Goal: Task Accomplishment & Management: Complete application form

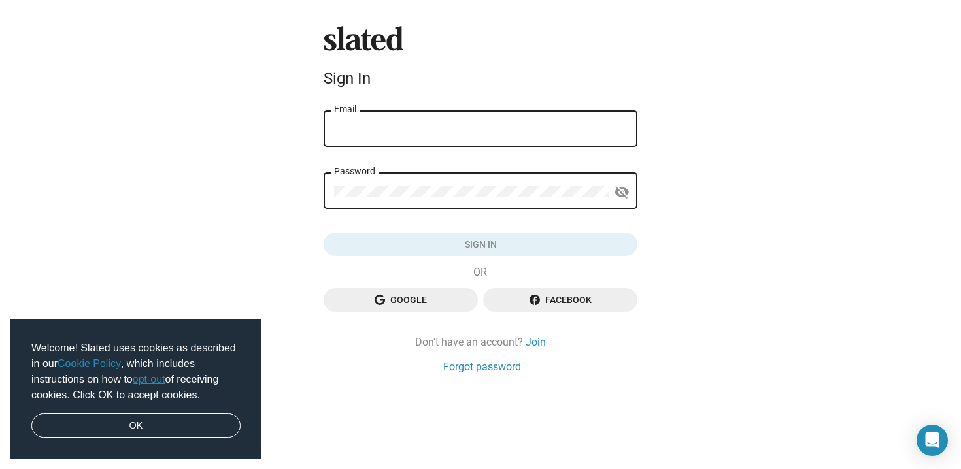
click at [510, 125] on input "Email" at bounding box center [480, 130] width 293 height 12
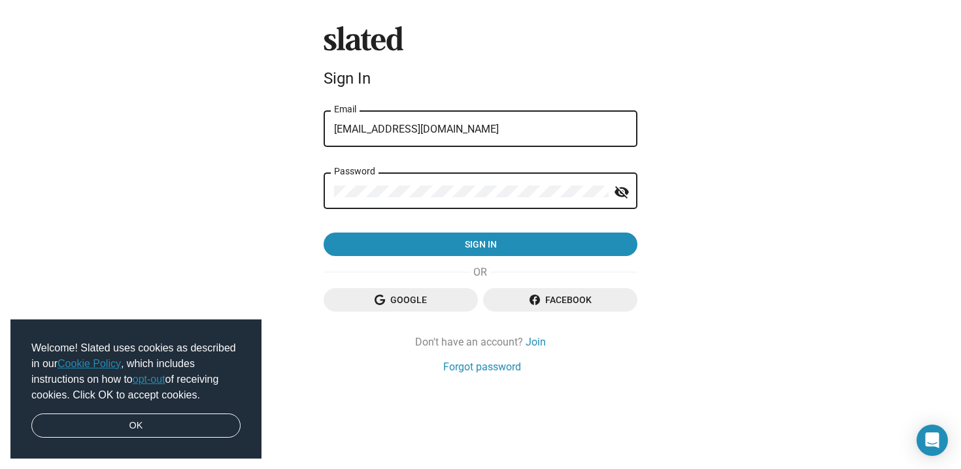
click at [324, 233] on button "Sign in" at bounding box center [481, 245] width 314 height 24
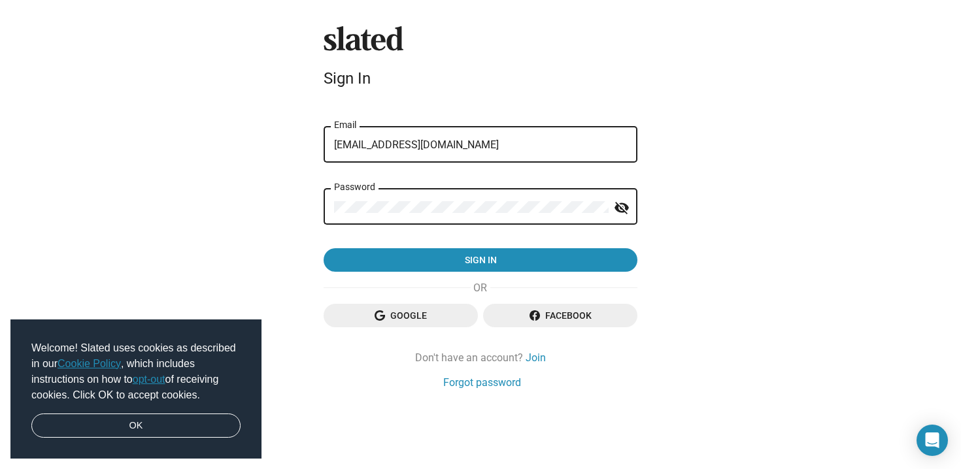
click at [433, 176] on form "error That email address and/or password is incorrect. Please try again or rese…" at bounding box center [481, 191] width 314 height 164
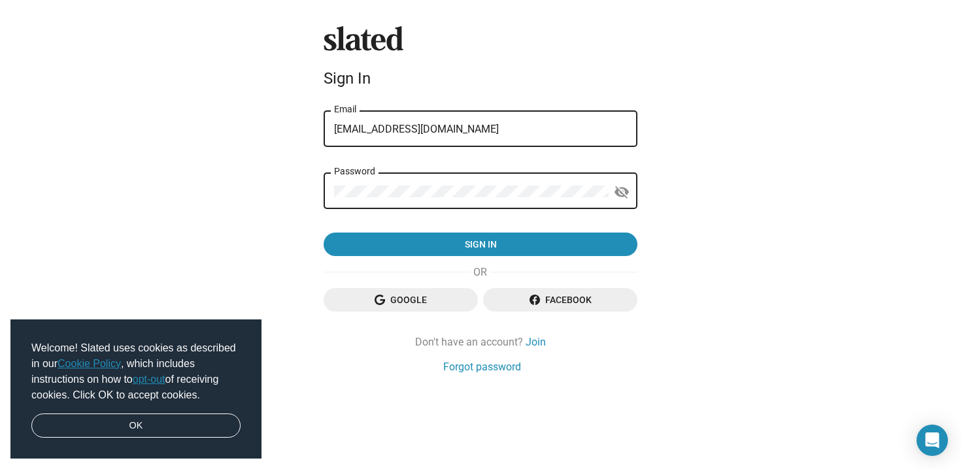
drag, startPoint x: 458, startPoint y: 130, endPoint x: 361, endPoint y: 130, distance: 96.8
click at [361, 129] on input "shokasho@live.com" at bounding box center [480, 130] width 293 height 12
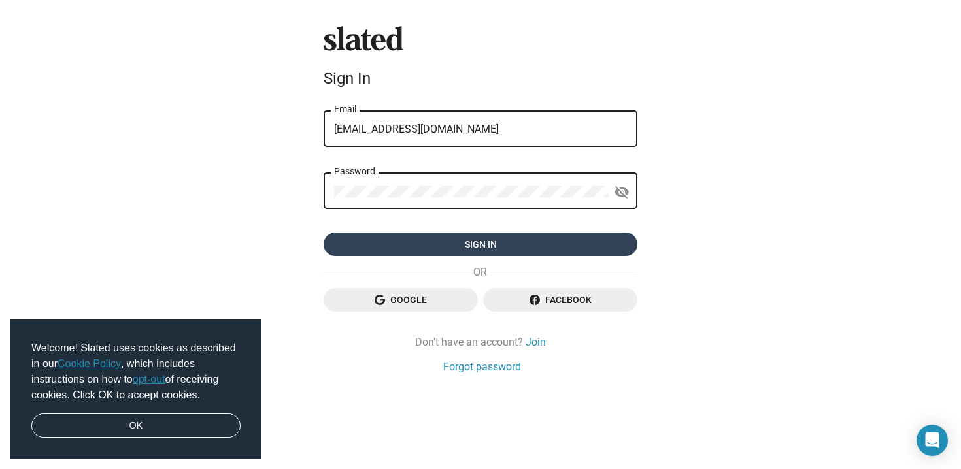
type input "shoka@scriptmagick.co.uk"
click at [418, 242] on span "Sign in" at bounding box center [480, 245] width 293 height 24
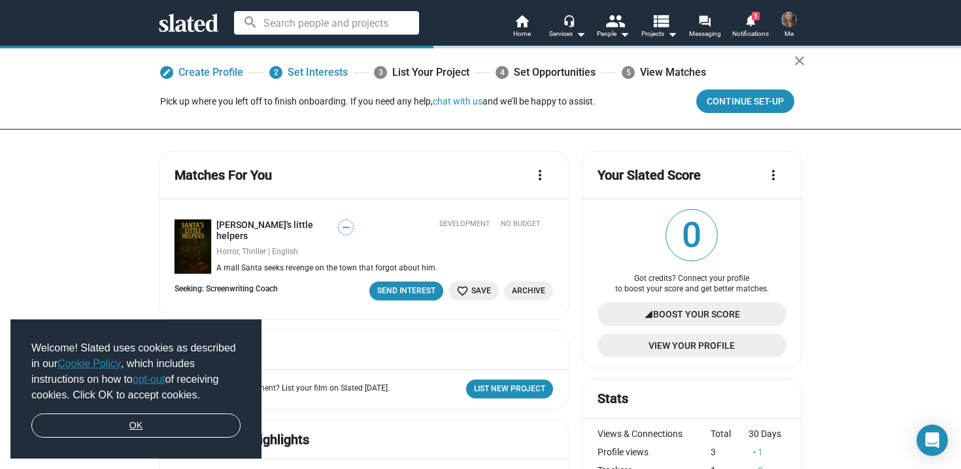
click at [210, 430] on link "OK" at bounding box center [135, 426] width 209 height 25
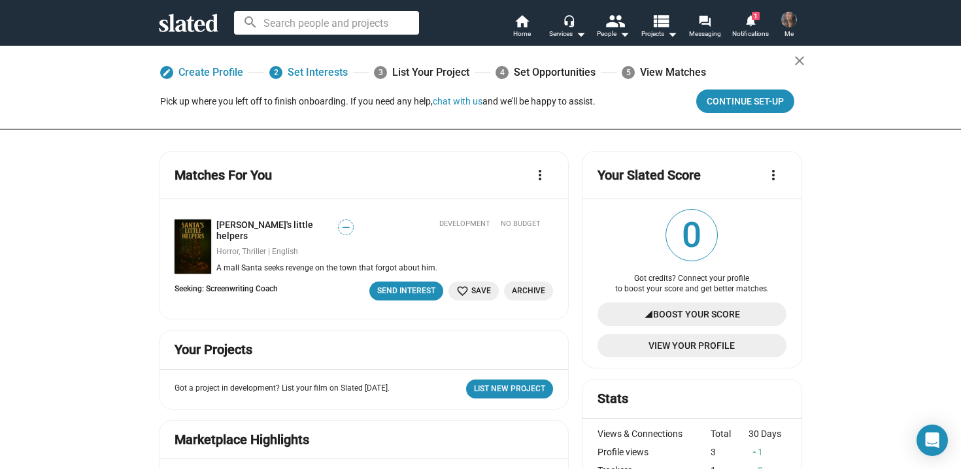
click at [794, 20] on img at bounding box center [789, 20] width 16 height 16
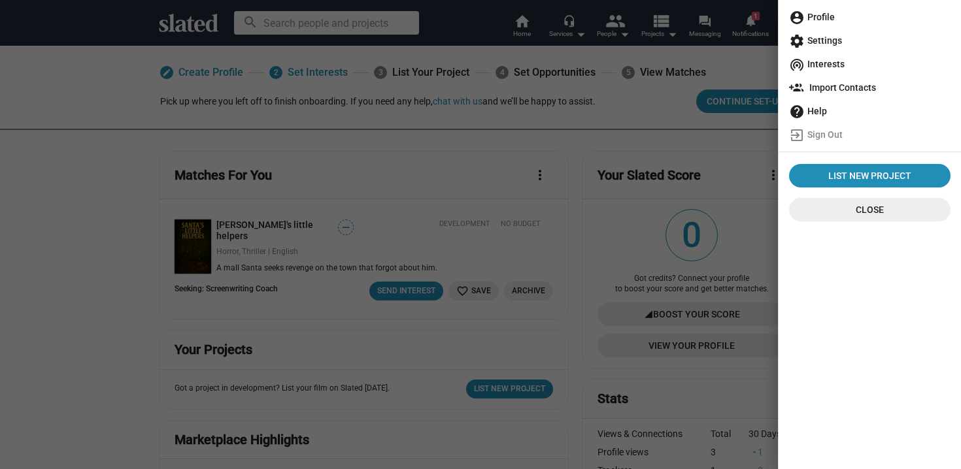
click at [809, 22] on span "account_circle Profile" at bounding box center [869, 17] width 161 height 24
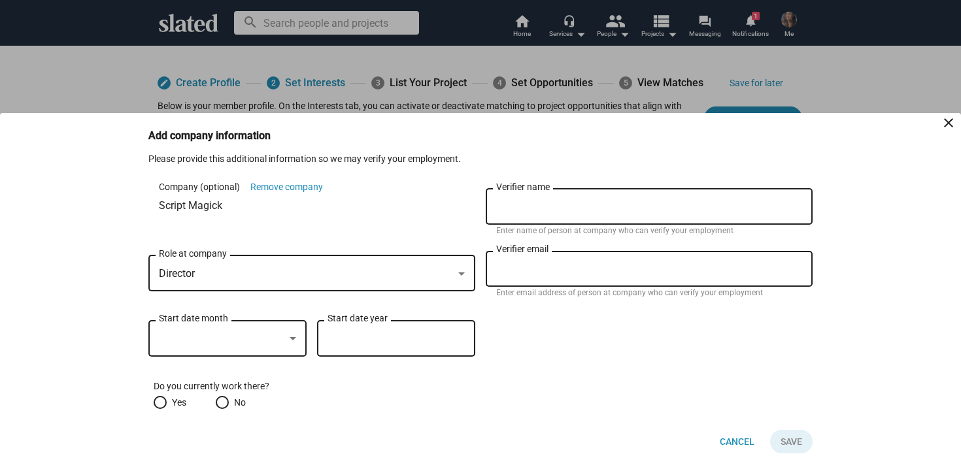
click at [287, 339] on div at bounding box center [293, 339] width 12 height 10
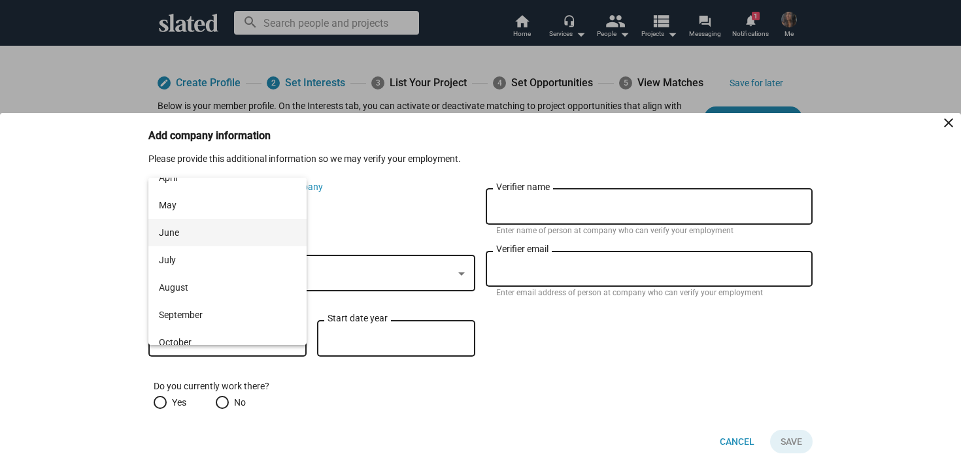
scroll to position [97, 0]
click at [277, 286] on span "August" at bounding box center [227, 286] width 137 height 27
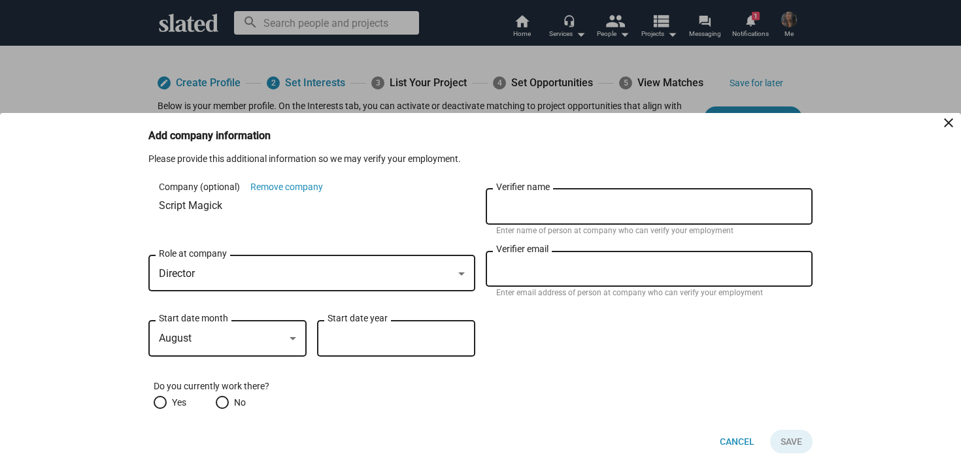
click at [375, 334] on input "Start date year" at bounding box center [396, 339] width 137 height 12
type input "2024"
click at [160, 405] on span at bounding box center [160, 402] width 13 height 13
click at [160, 405] on input "Yes" at bounding box center [160, 402] width 13 height 13
radio input "true"
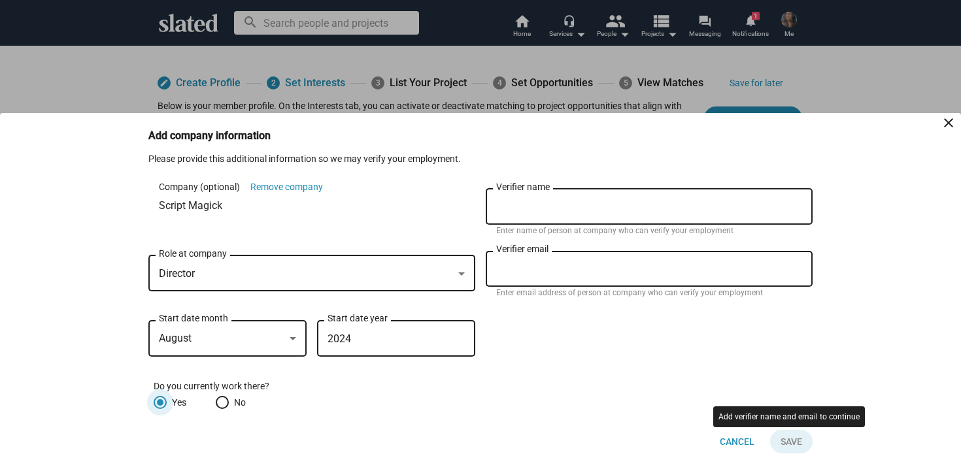
click at [791, 437] on button "Click here to validate form" at bounding box center [789, 442] width 45 height 24
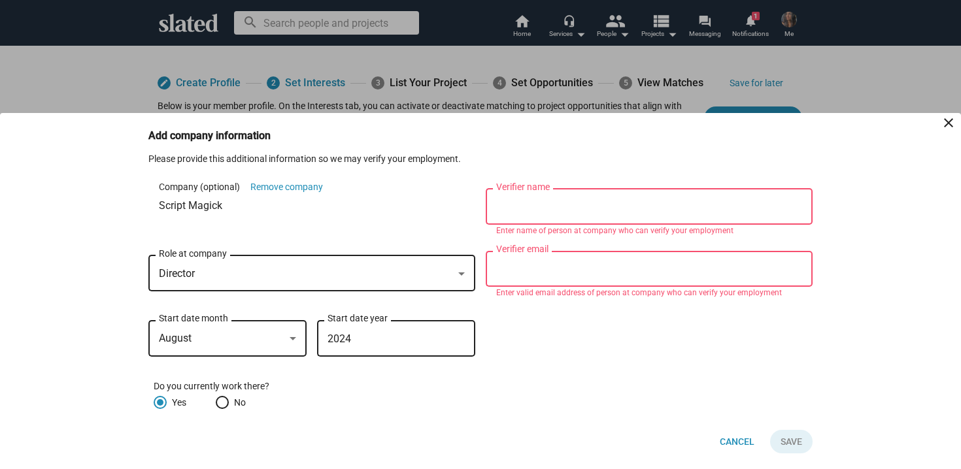
click at [666, 209] on input "Verifier name" at bounding box center [649, 207] width 306 height 12
type input "Shoka"
click at [639, 267] on input "Verifier email" at bounding box center [649, 269] width 306 height 12
type input "shokasho@live.com"
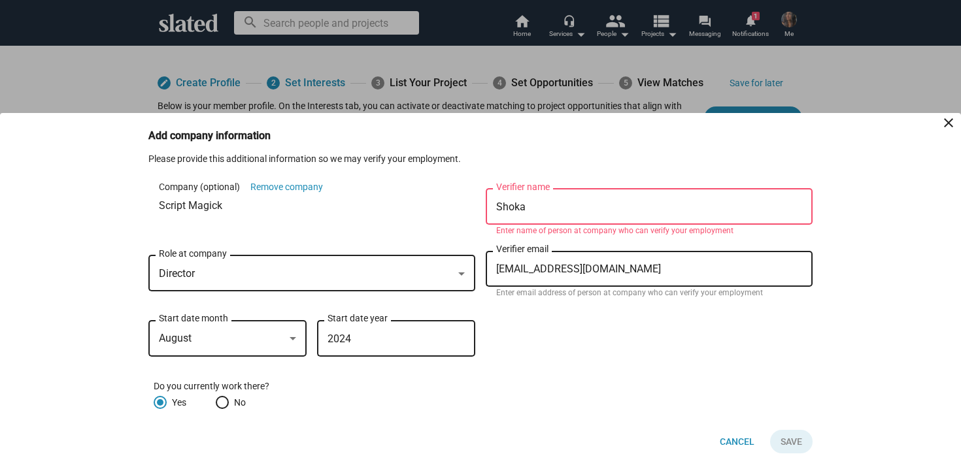
drag, startPoint x: 667, startPoint y: 206, endPoint x: 414, endPoint y: 208, distance: 253.0
click at [414, 208] on div "Company (optional) Remove company Script Magick Director Role at company Shoka …" at bounding box center [480, 247] width 664 height 122
click at [662, 339] on form "Company (optional) Remove company Script Magick Director Role at company Poya V…" at bounding box center [480, 297] width 664 height 223
click at [603, 203] on input "Poya" at bounding box center [649, 207] width 306 height 12
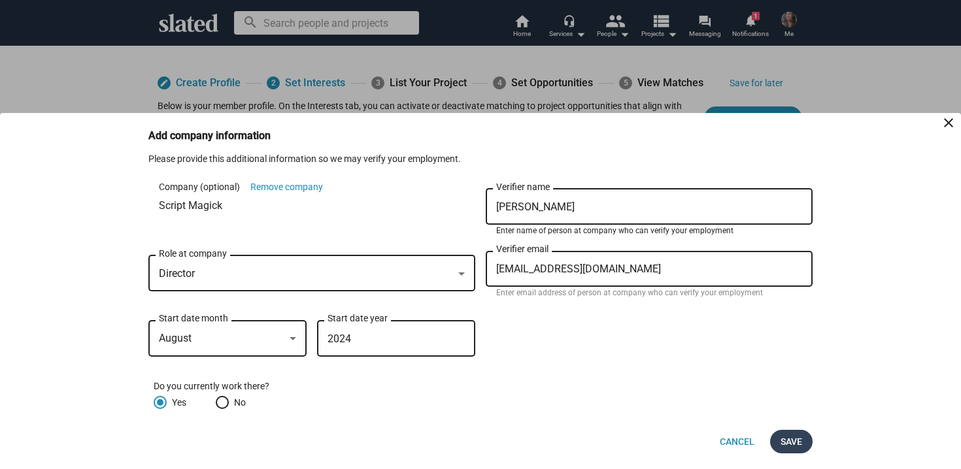
type input "Poya Shohani"
click at [804, 442] on button "Save" at bounding box center [791, 442] width 42 height 24
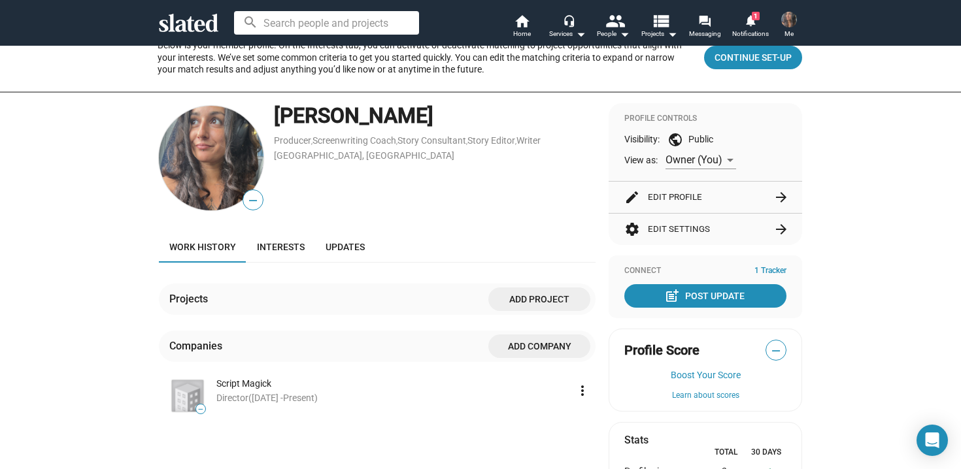
scroll to position [59, 0]
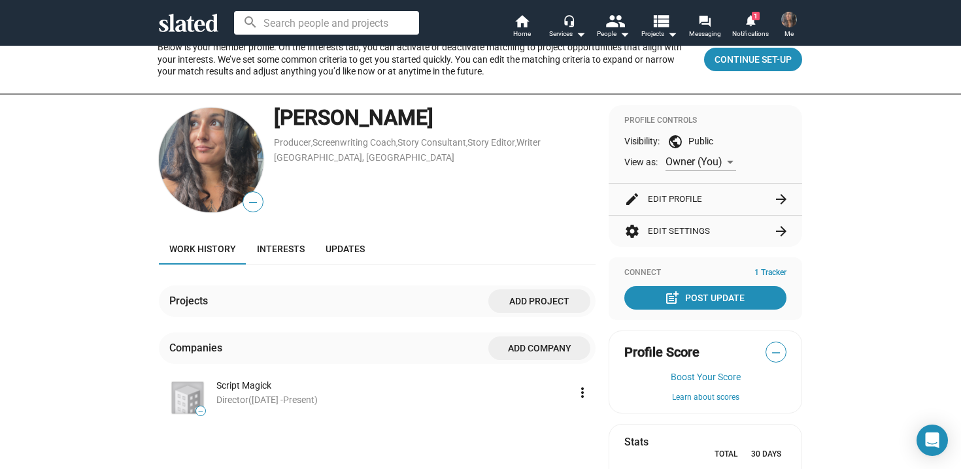
click at [255, 203] on span "—" at bounding box center [253, 202] width 20 height 17
click at [235, 168] on img at bounding box center [211, 160] width 105 height 105
click at [258, 205] on span "—" at bounding box center [253, 202] width 20 height 17
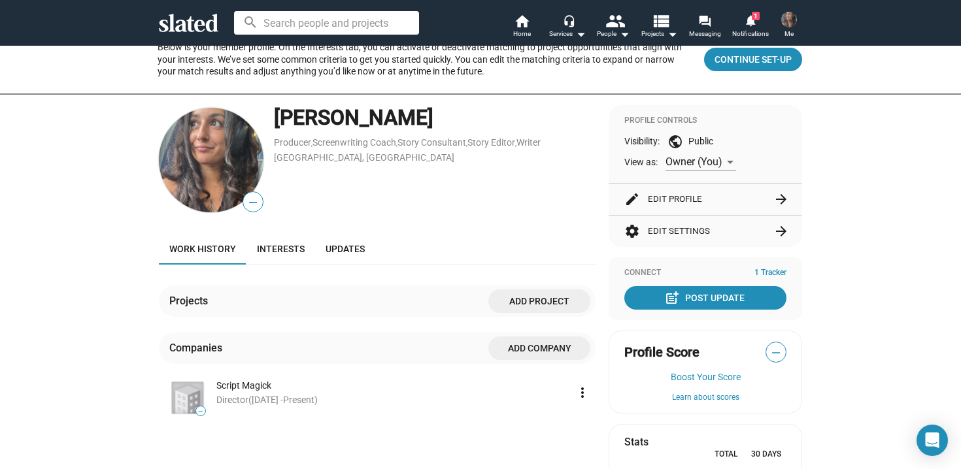
click at [258, 205] on span "—" at bounding box center [253, 202] width 20 height 17
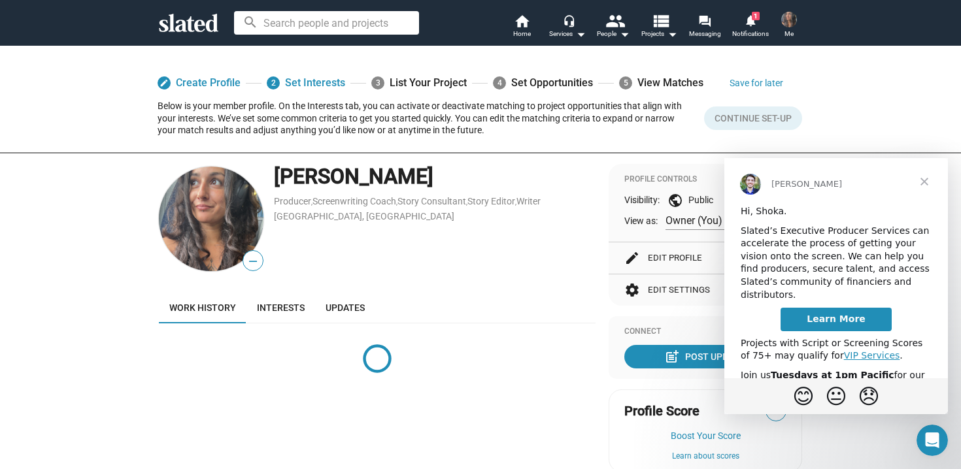
click at [929, 181] on span "Close" at bounding box center [924, 181] width 47 height 47
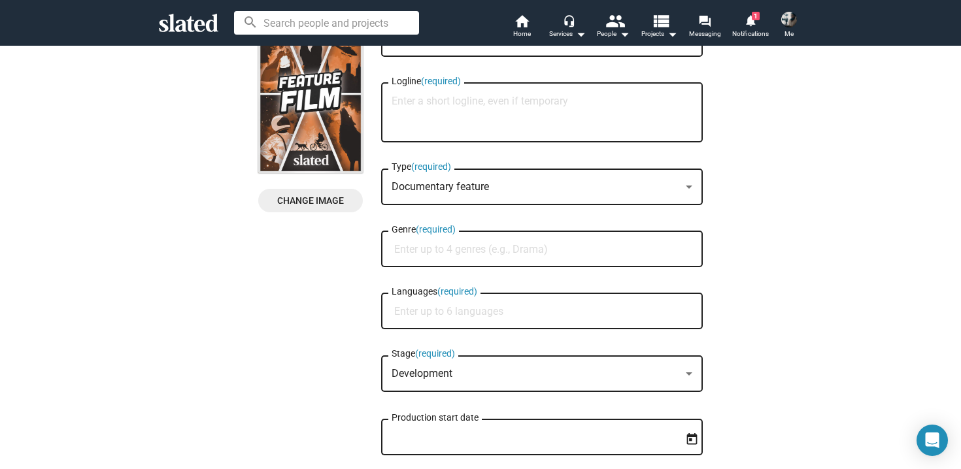
scroll to position [89, 0]
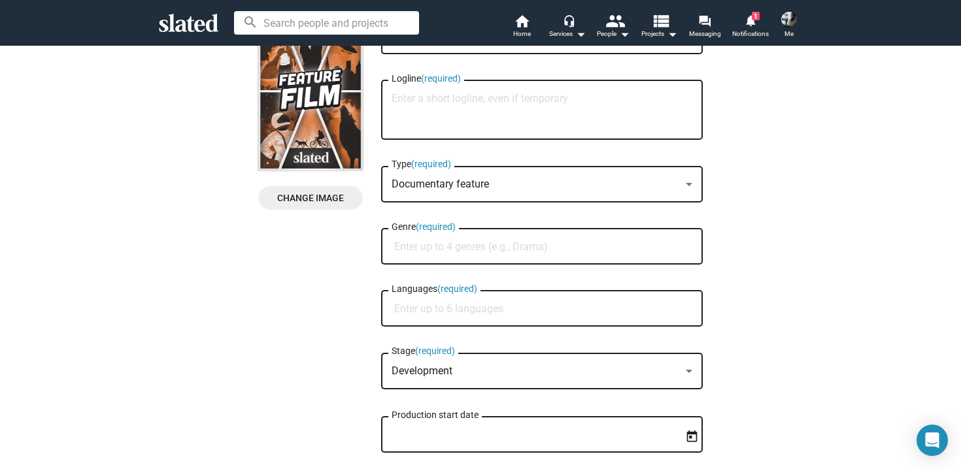
click at [529, 308] on input "Languages (required)" at bounding box center [544, 309] width 301 height 12
type input "I"
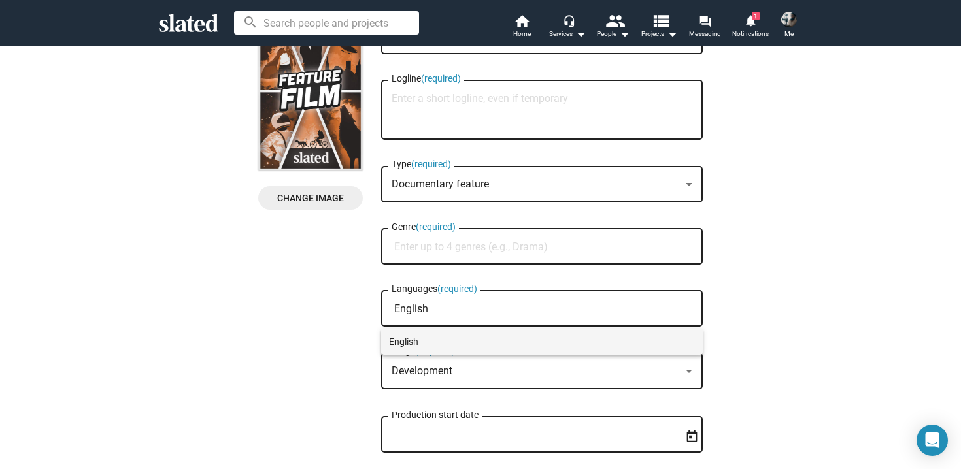
type input "English"
click at [506, 346] on span "English" at bounding box center [542, 342] width 306 height 26
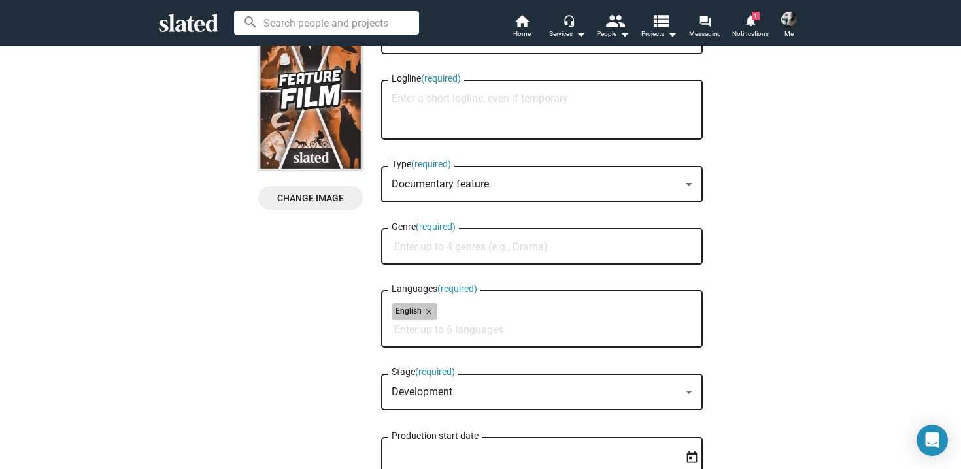
click at [523, 320] on div "English close" at bounding box center [542, 313] width 301 height 21
click at [488, 321] on div "English close" at bounding box center [542, 313] width 301 height 21
click at [487, 329] on input "Languages (required)" at bounding box center [544, 330] width 301 height 12
type input "Italian"
click at [453, 360] on span "Italian" at bounding box center [542, 363] width 306 height 26
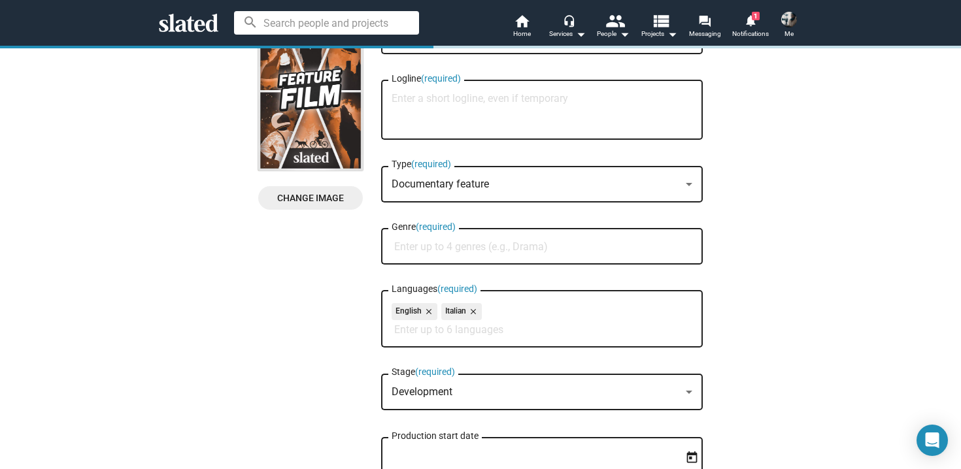
click at [448, 399] on div "Development" at bounding box center [536, 393] width 289 height 14
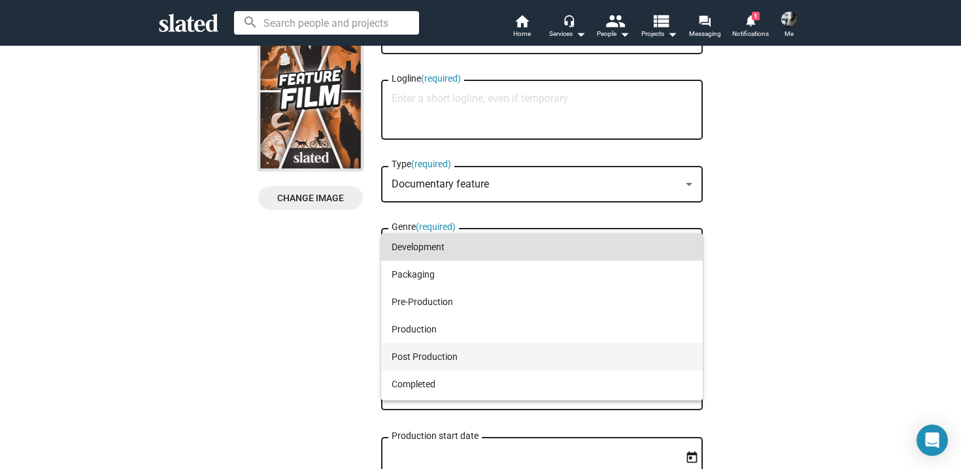
click at [471, 358] on span "Post Production" at bounding box center [542, 356] width 301 height 27
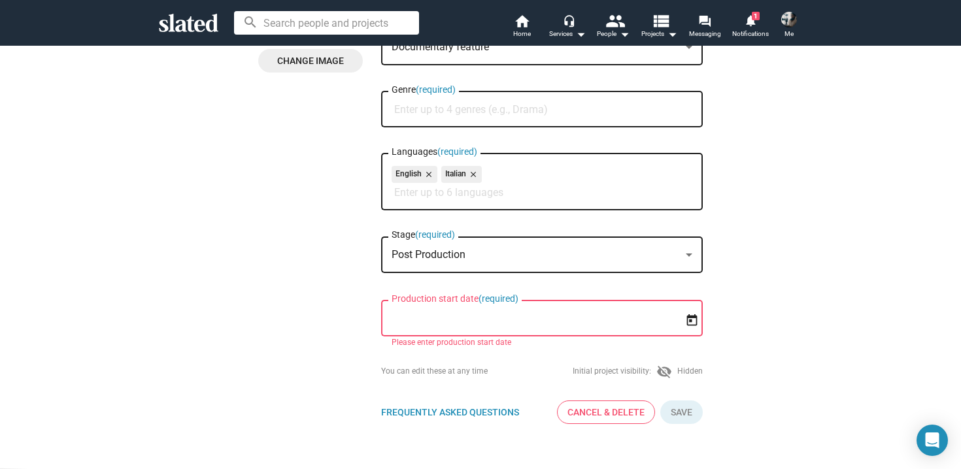
scroll to position [229, 0]
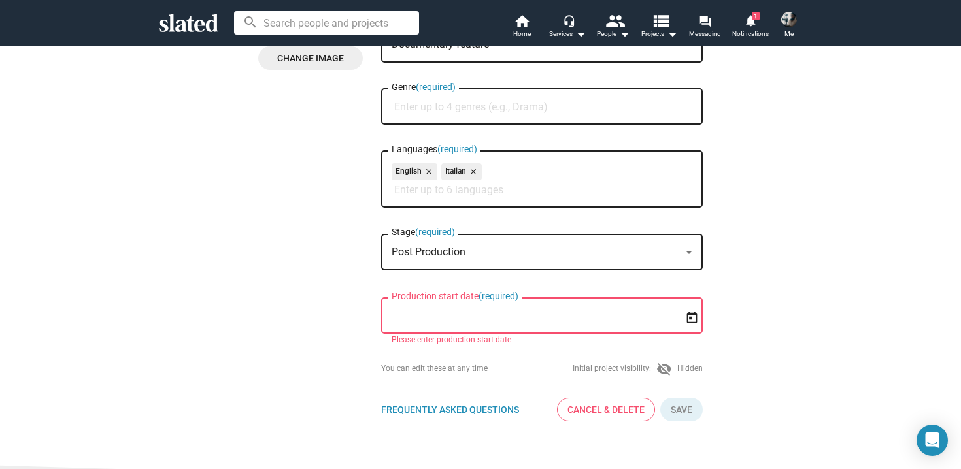
click at [529, 255] on div "Post Production" at bounding box center [536, 253] width 289 height 14
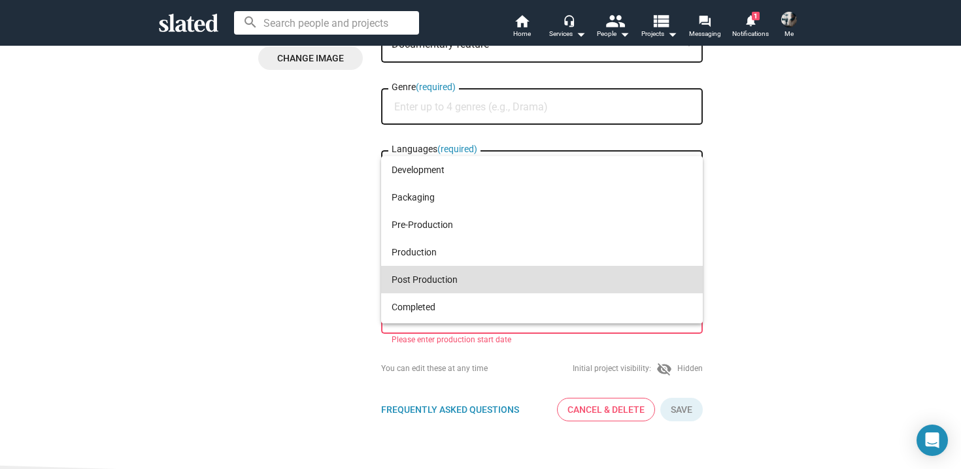
scroll to position [25, 0]
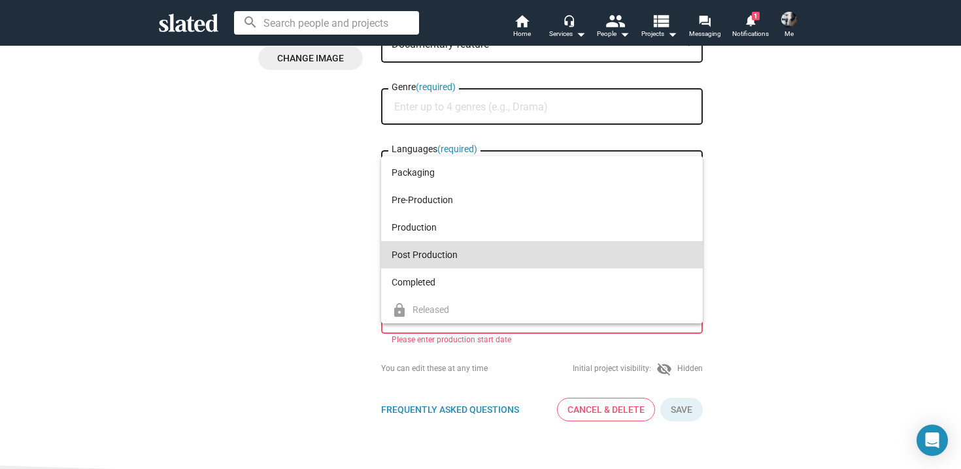
click at [533, 259] on span "Post Production" at bounding box center [542, 254] width 301 height 27
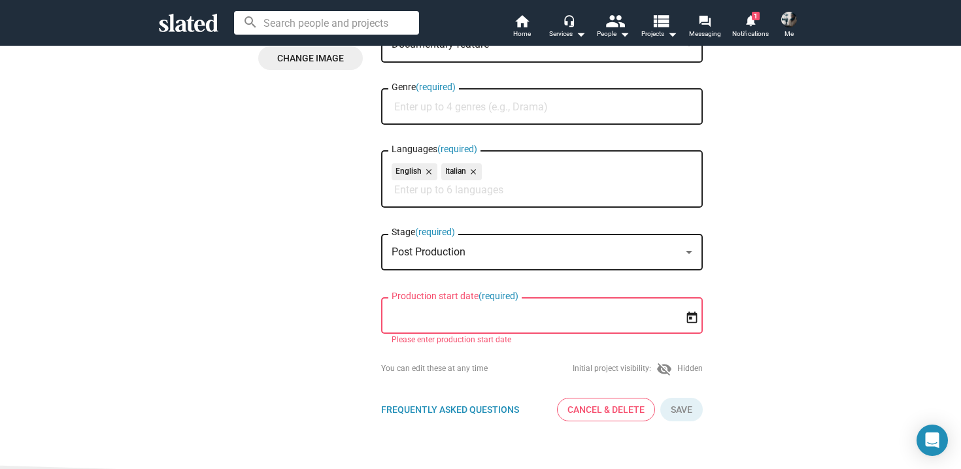
click at [428, 322] on input "Production start date (required)" at bounding box center [533, 317] width 282 height 12
click at [689, 320] on icon "Open calendar" at bounding box center [692, 317] width 10 height 12
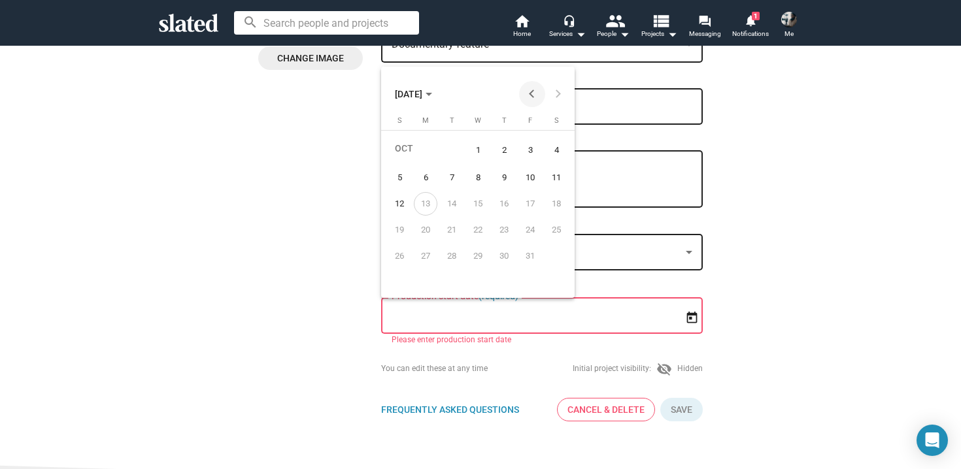
click at [530, 97] on button "Previous month" at bounding box center [532, 94] width 26 height 26
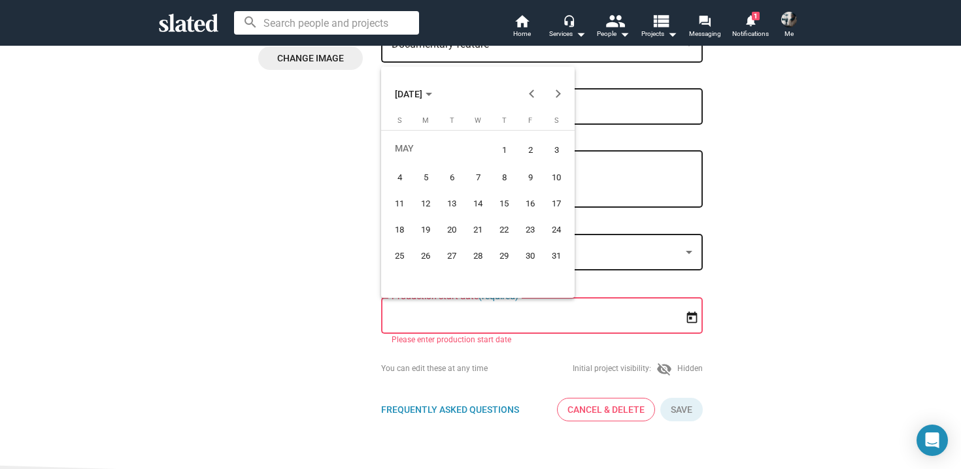
click at [505, 150] on div "1" at bounding box center [504, 150] width 24 height 27
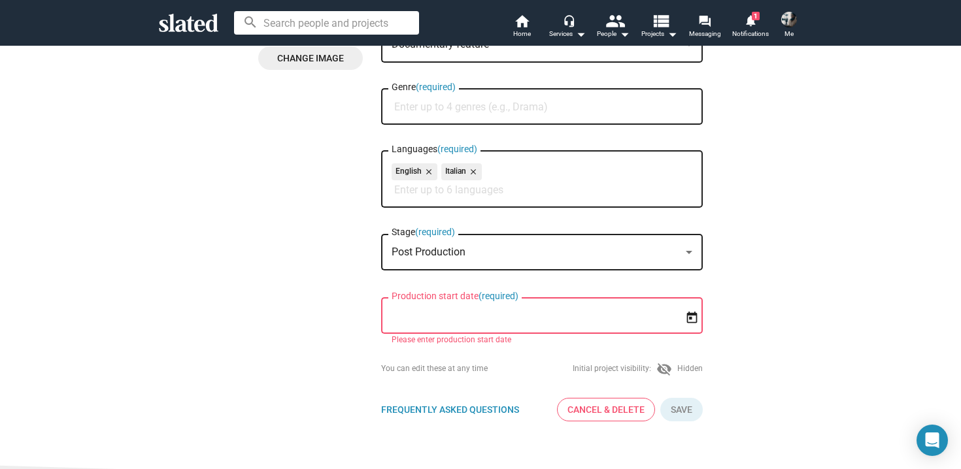
type input "[DATE]"
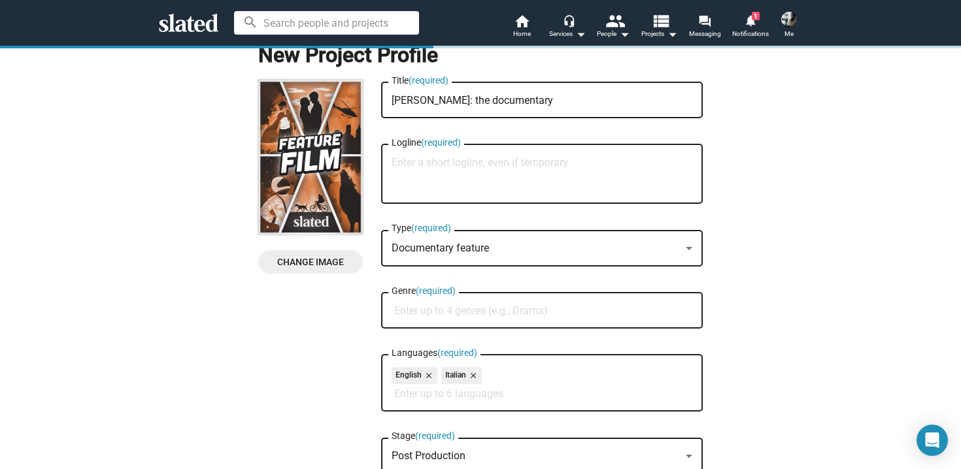
scroll to position [0, 0]
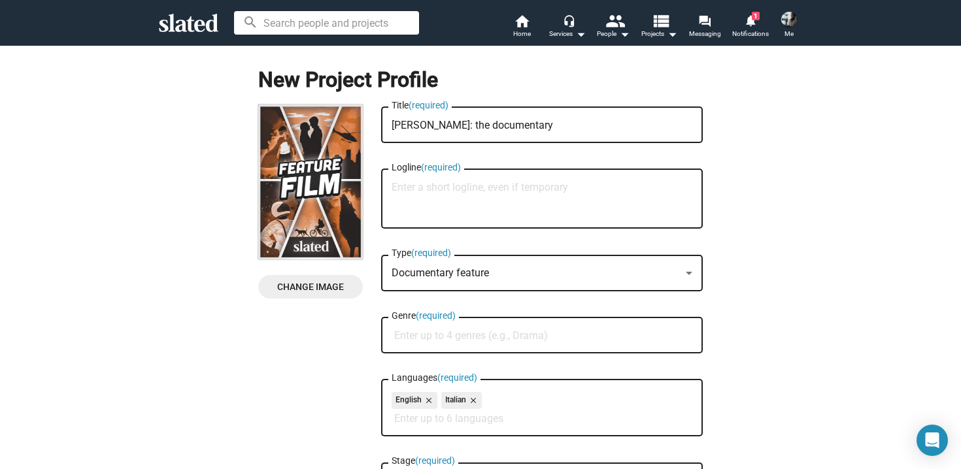
click at [303, 291] on span "Change Image" at bounding box center [311, 287] width 84 height 24
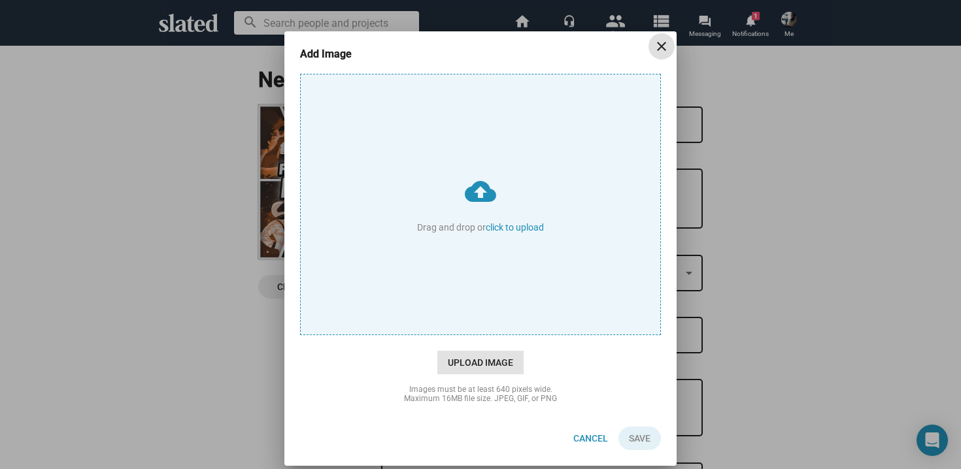
click at [480, 361] on span "Upload Image" at bounding box center [480, 363] width 86 height 24
click at [480, 335] on input "cloud_upload Drag and drop or click to upload" at bounding box center [481, 205] width 360 height 260
click at [469, 371] on span "Upload Image" at bounding box center [480, 363] width 86 height 24
click at [469, 335] on input "cloud_upload Drag and drop or click to upload" at bounding box center [481, 205] width 360 height 260
click at [492, 358] on span "Upload Image" at bounding box center [480, 363] width 86 height 24
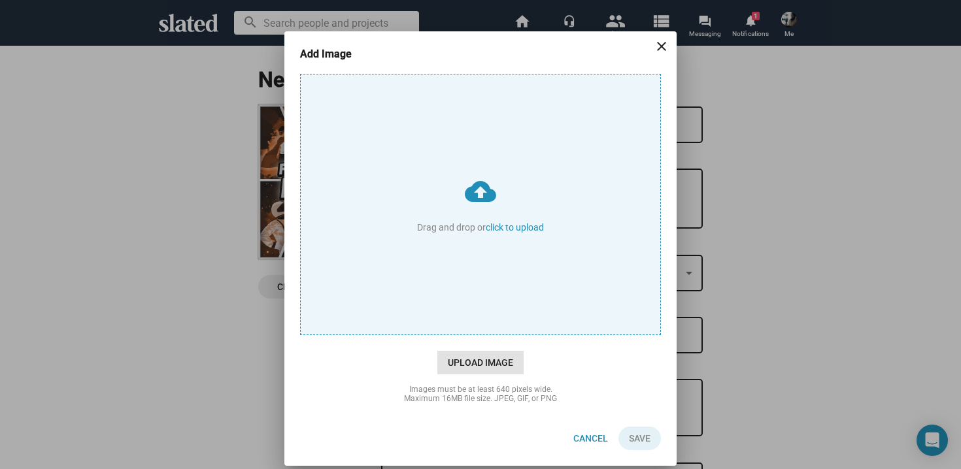
click at [492, 335] on input "cloud_upload Drag and drop or click to upload" at bounding box center [481, 205] width 360 height 260
type input "C:\fakepath\Bt2nwb84yVWSriapvEzVNH.jpg"
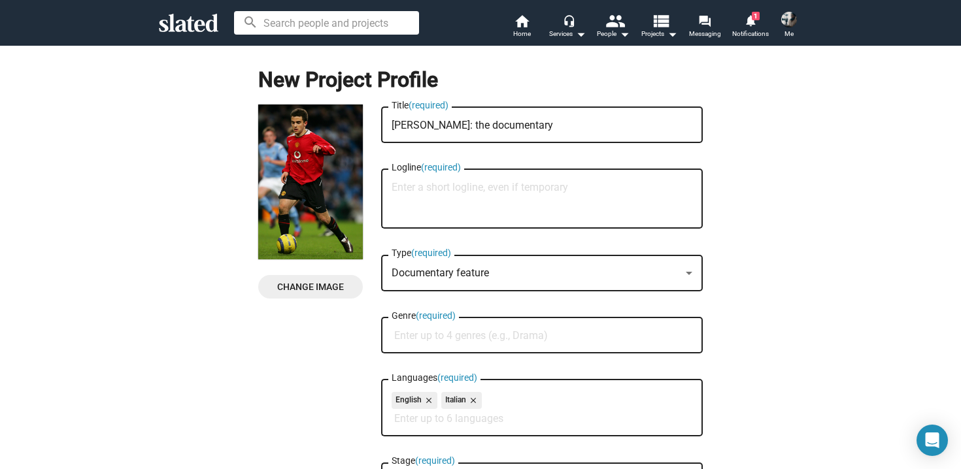
drag, startPoint x: 557, startPoint y: 126, endPoint x: 358, endPoint y: 125, distance: 198.7
click at [358, 125] on div "Change Image Change Image [PERSON_NAME]: the documentary Title (required) Logli…" at bounding box center [480, 378] width 445 height 547
paste textarea "[PERSON_NAME] - The Price of Dreams"
type textarea "[PERSON_NAME] - The Price of Dreams"
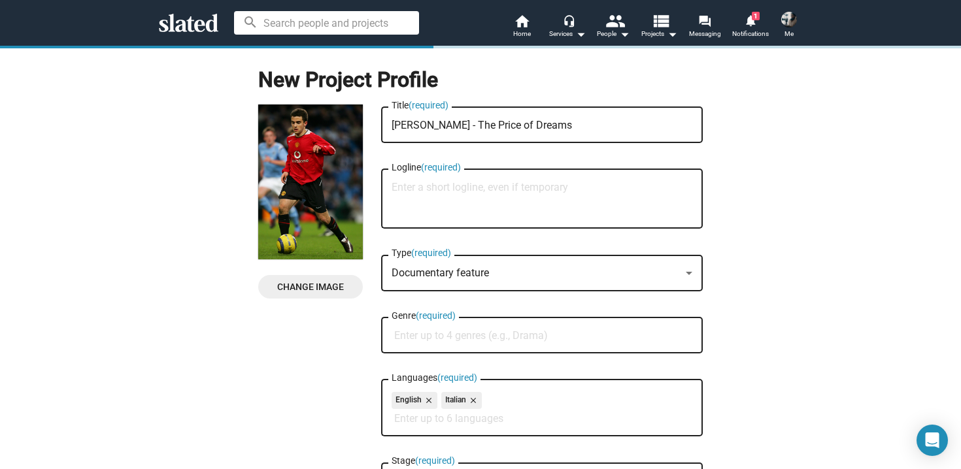
click at [496, 332] on input "Genre (required)" at bounding box center [544, 336] width 301 height 12
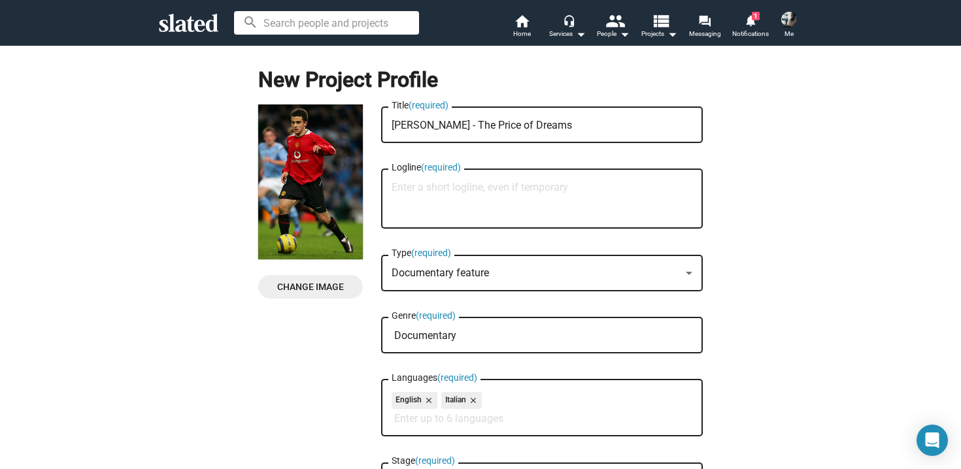
type input "Documentary"
click at [528, 178] on div "Logline (required)" at bounding box center [542, 198] width 301 height 62
click at [523, 187] on textarea "Logline (required)" at bounding box center [542, 199] width 301 height 35
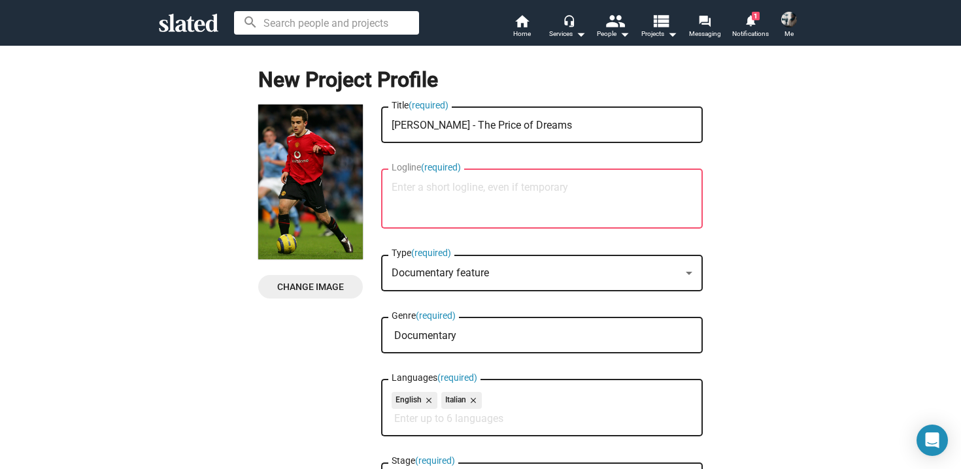
paste textarea "[PERSON_NAME]"
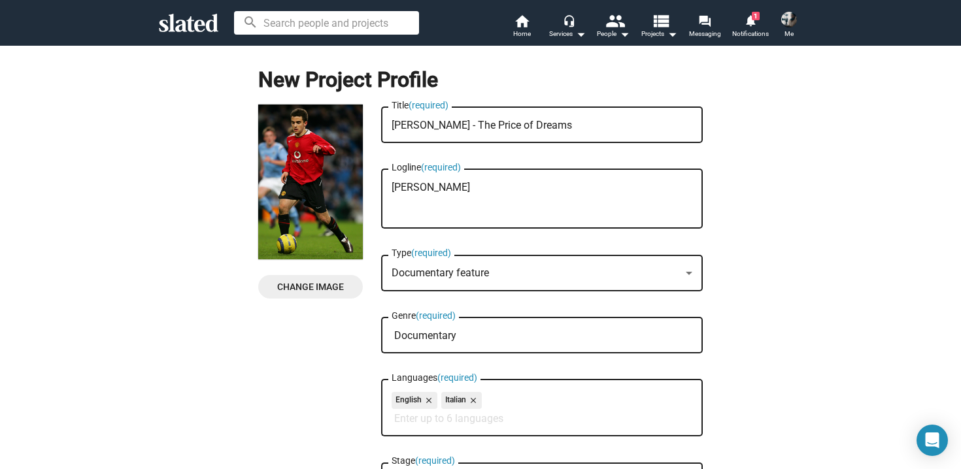
click at [392, 188] on textarea "[PERSON_NAME]" at bounding box center [542, 199] width 301 height 35
click at [498, 188] on textarea "[PERSON_NAME]" at bounding box center [542, 199] width 301 height 35
click at [416, 199] on textarea "[PERSON_NAME] journey through fame, injury, and eternal wisedom." at bounding box center [542, 199] width 301 height 35
click at [411, 201] on textarea "[PERSON_NAME] journey through fame, injury, and eternal wisedom." at bounding box center [542, 199] width 301 height 35
type textarea "[PERSON_NAME] journey through fame, injury, and eternal wisdom."
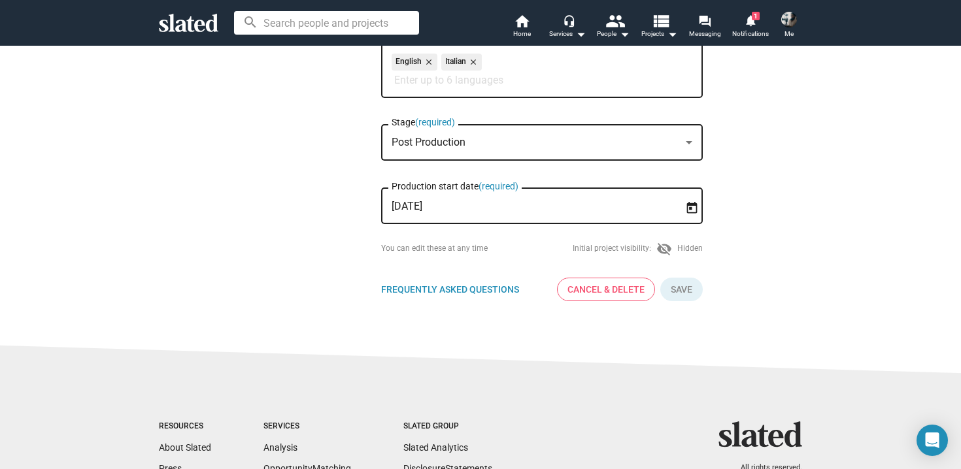
scroll to position [267, 0]
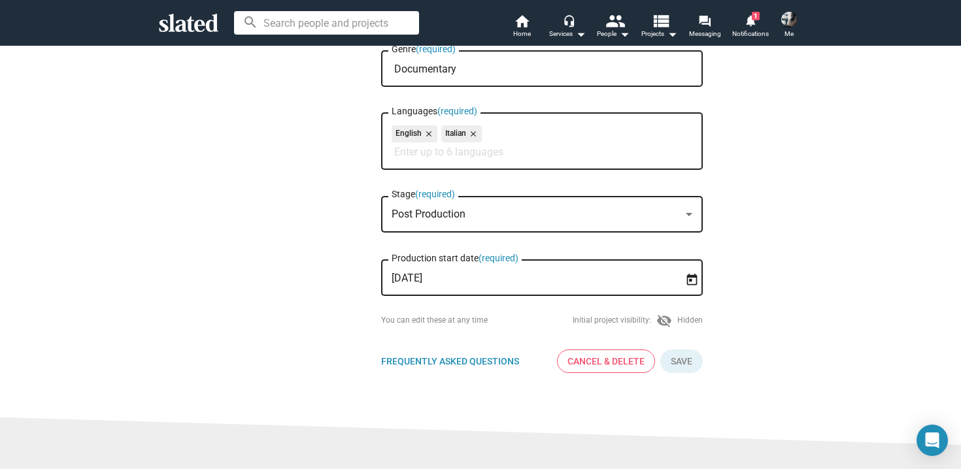
click at [543, 284] on input "[DATE]" at bounding box center [533, 279] width 282 height 12
click at [564, 213] on div "Post Production" at bounding box center [536, 215] width 289 height 14
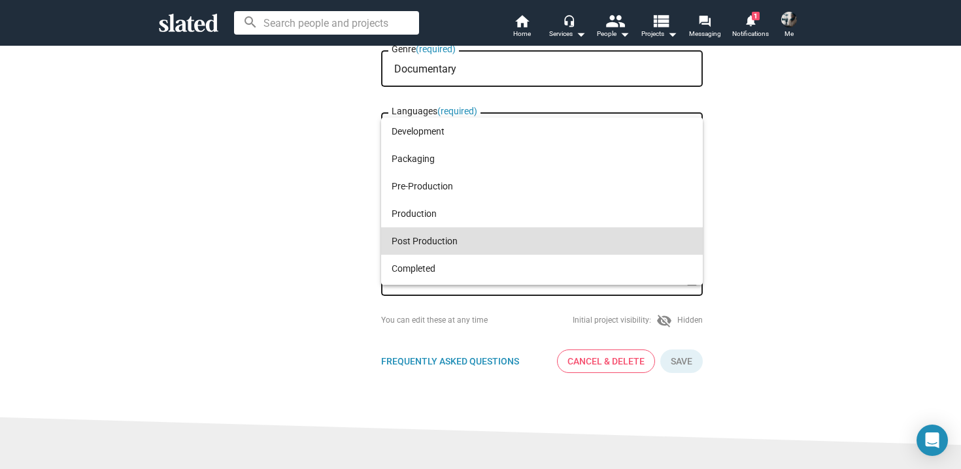
scroll to position [25, 0]
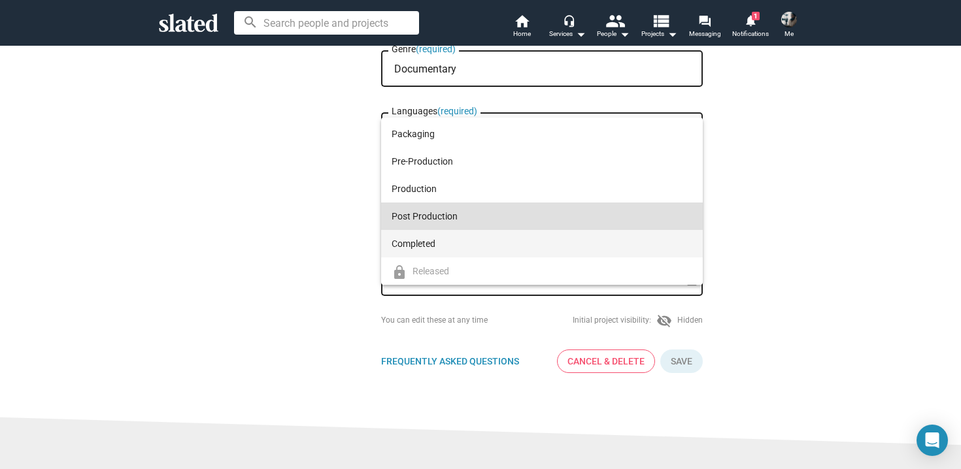
click at [555, 239] on span "Completed" at bounding box center [542, 243] width 301 height 27
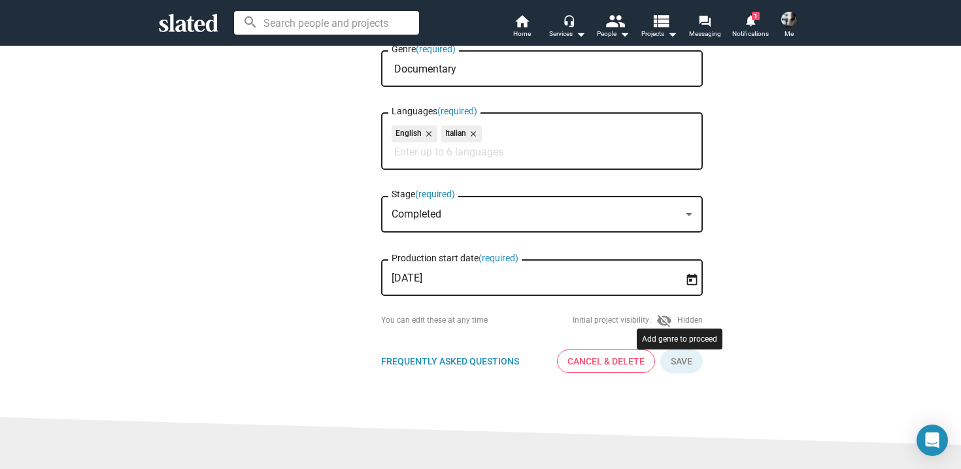
click at [690, 373] on button "Click here to validate form" at bounding box center [681, 362] width 42 height 24
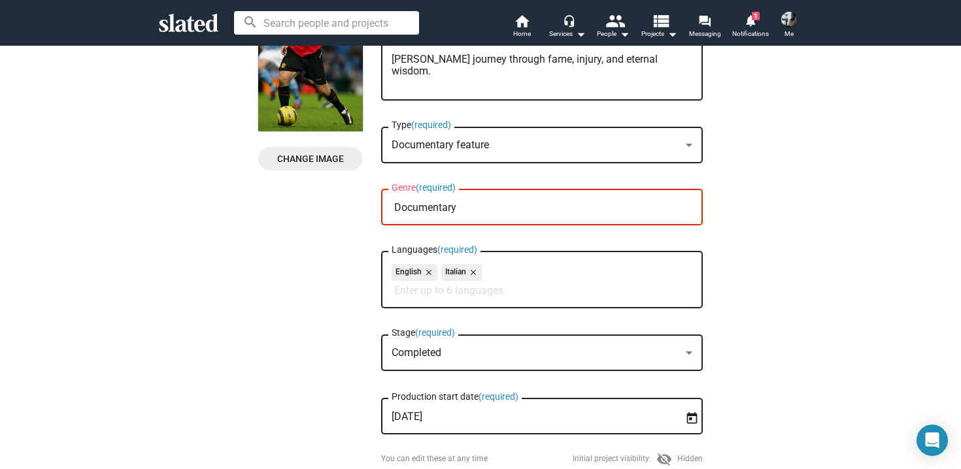
scroll to position [101, 0]
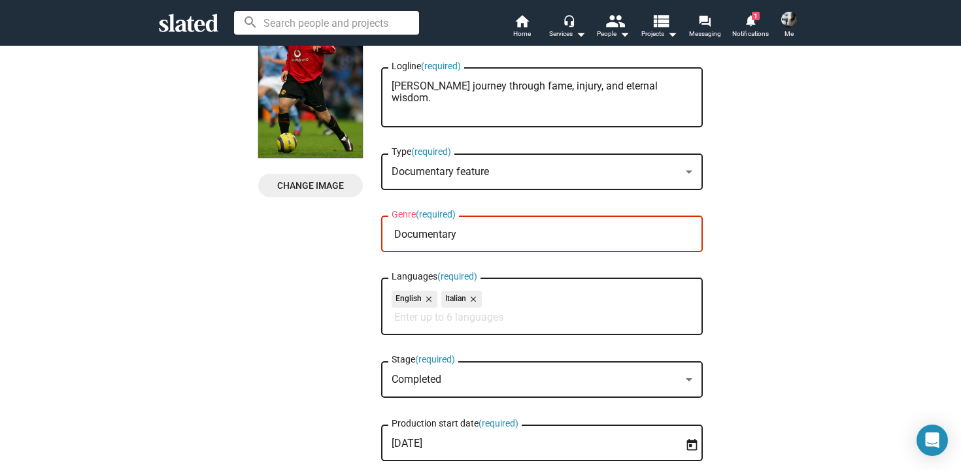
click at [537, 250] on div "Documentary Genre (required)" at bounding box center [542, 233] width 301 height 39
drag, startPoint x: 535, startPoint y: 233, endPoint x: 346, endPoint y: 243, distance: 189.2
click at [346, 243] on div "Change Image Change Image [PERSON_NAME] - The Price of Dreams Title (required) …" at bounding box center [480, 276] width 445 height 547
click at [486, 226] on div "Documentary Genre (required)" at bounding box center [542, 233] width 301 height 39
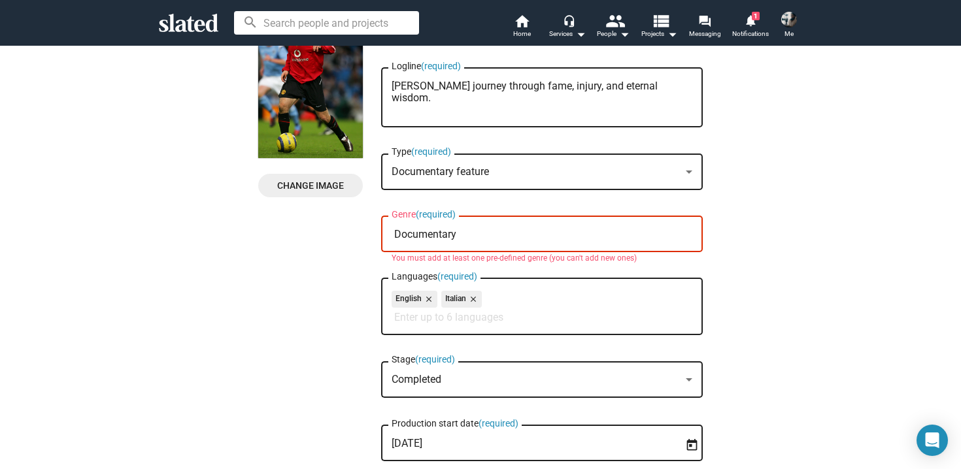
drag, startPoint x: 461, startPoint y: 241, endPoint x: 377, endPoint y: 241, distance: 83.7
click at [377, 241] on div "Change Image Change Image [PERSON_NAME] - The Price of Dreams Title (required) …" at bounding box center [480, 276] width 445 height 547
click at [442, 233] on input "Genre (required)" at bounding box center [544, 235] width 301 height 12
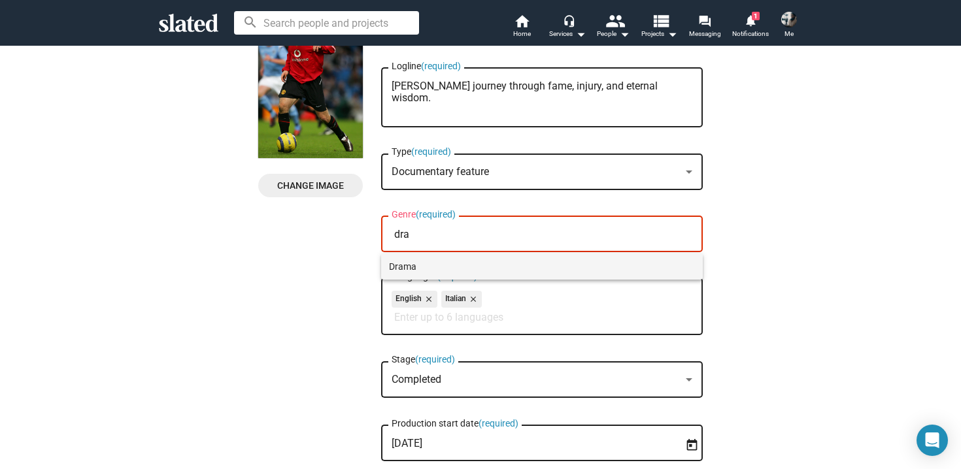
type input "dra"
click at [454, 263] on span "Drama" at bounding box center [542, 267] width 306 height 26
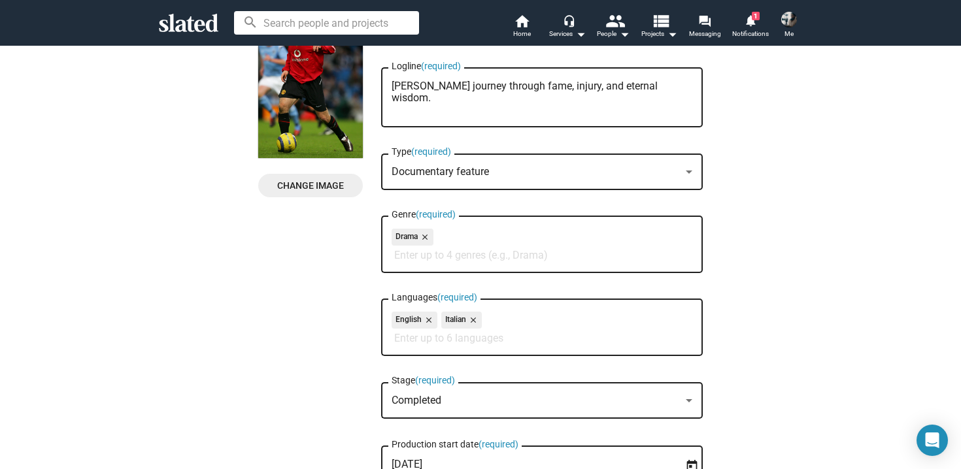
click at [558, 170] on div "Documentary feature" at bounding box center [536, 172] width 289 height 14
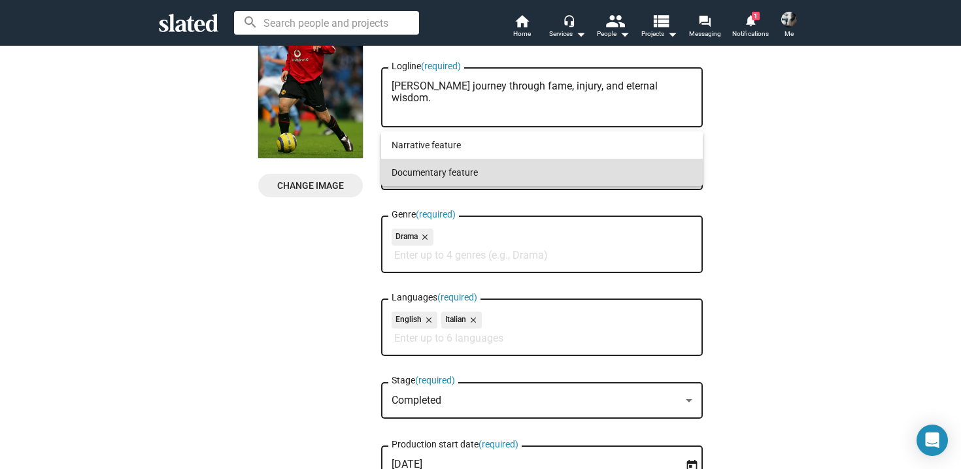
click at [558, 170] on span "Documentary feature" at bounding box center [542, 172] width 301 height 27
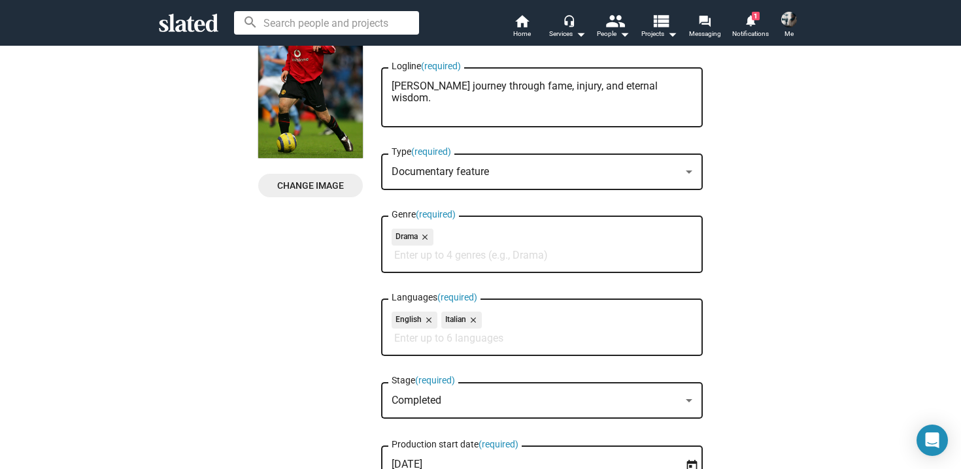
click at [514, 256] on input "Genre (required)" at bounding box center [544, 256] width 301 height 12
type input "spo"
click at [496, 286] on span "Sports" at bounding box center [542, 288] width 306 height 26
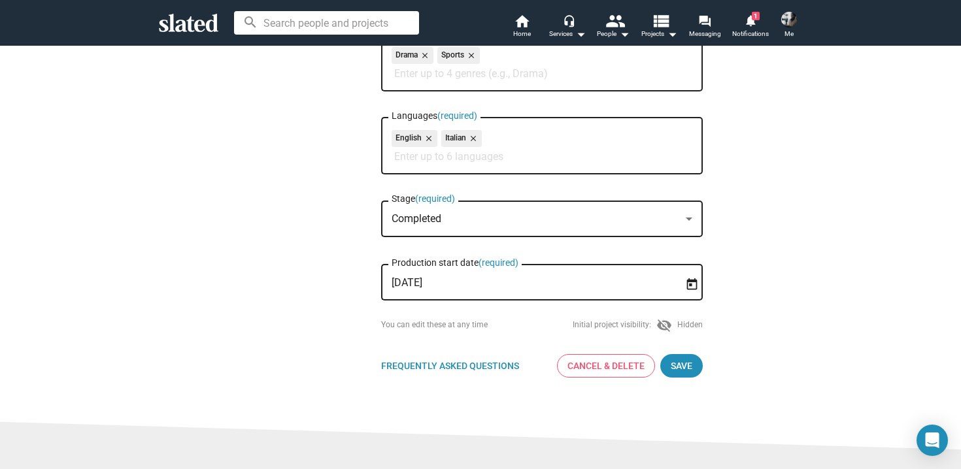
scroll to position [298, 0]
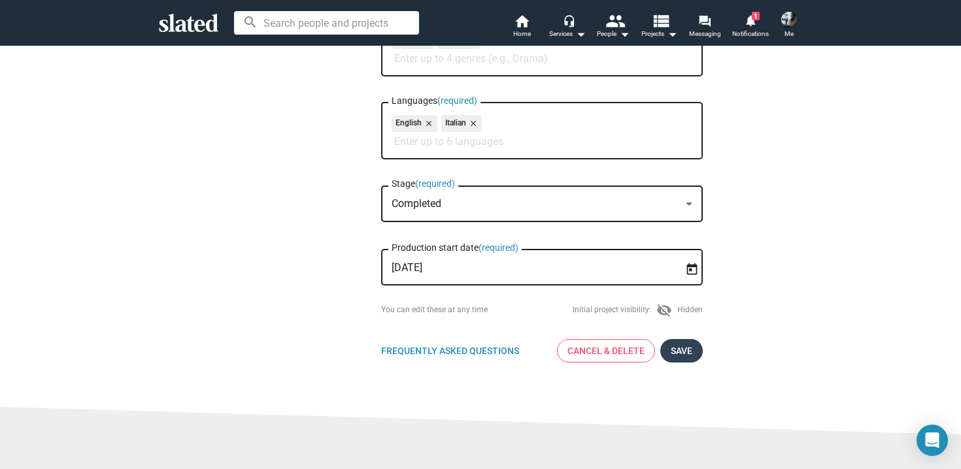
click at [690, 359] on span "Save" at bounding box center [682, 351] width 22 height 24
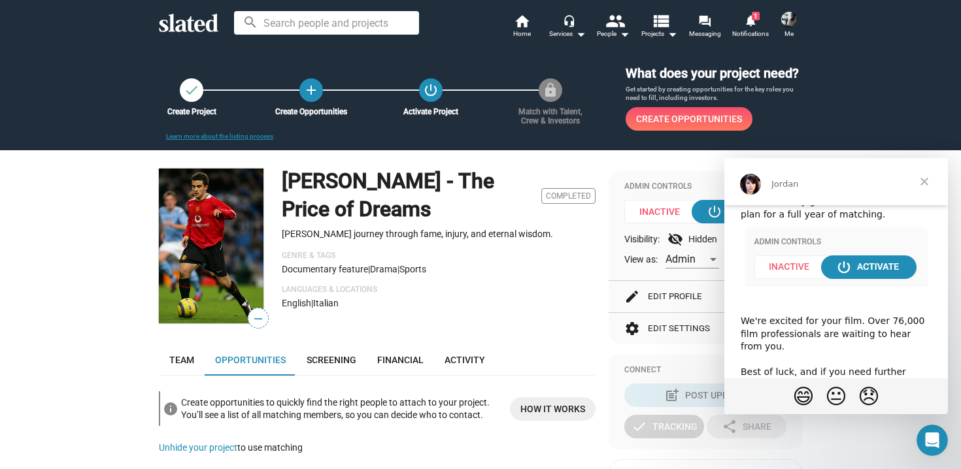
scroll to position [150, 0]
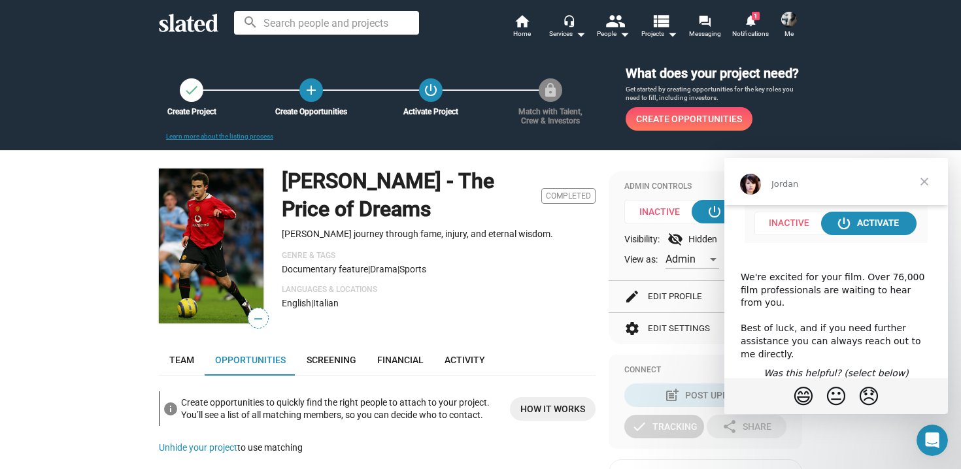
click at [926, 179] on span "Close" at bounding box center [924, 181] width 47 height 47
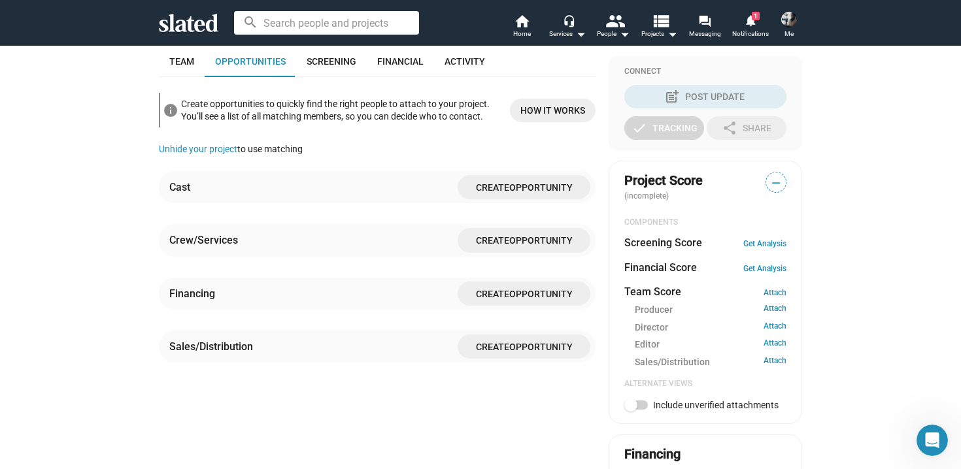
scroll to position [300, 0]
click at [533, 352] on span "Create Opportunity" at bounding box center [524, 345] width 112 height 24
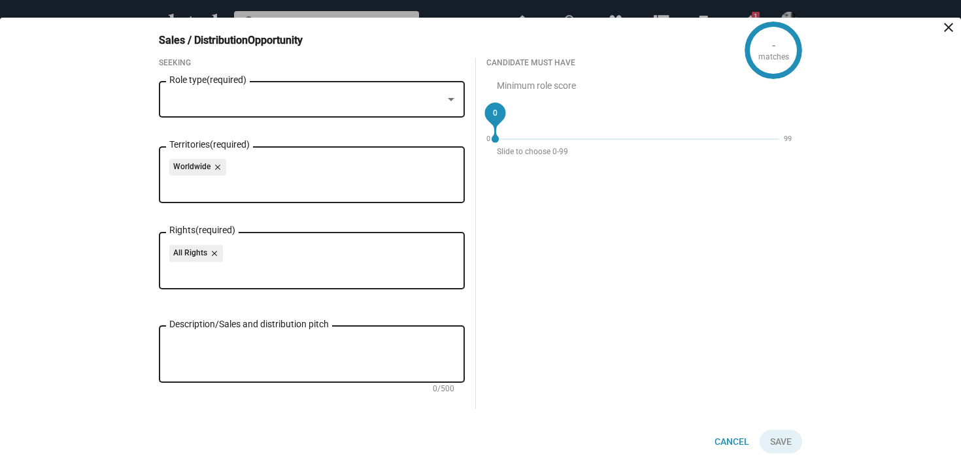
click at [449, 94] on div at bounding box center [311, 100] width 285 height 12
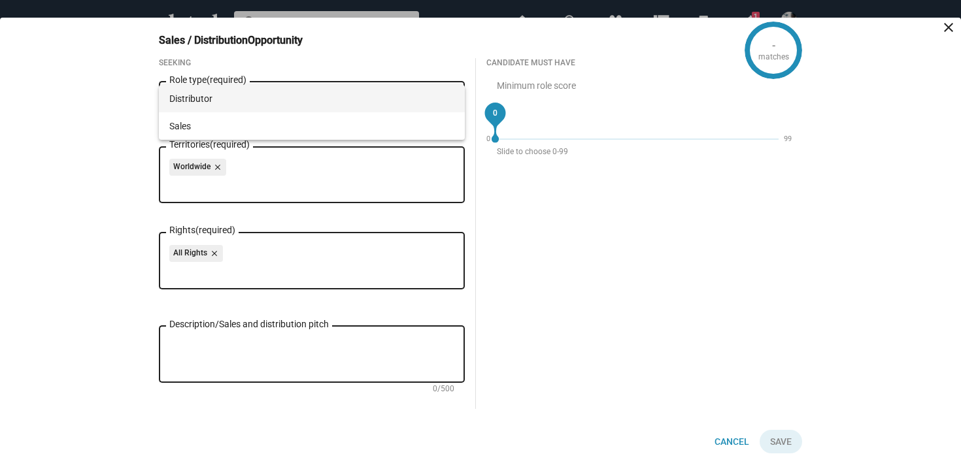
click at [414, 103] on span "Distributor" at bounding box center [311, 98] width 285 height 27
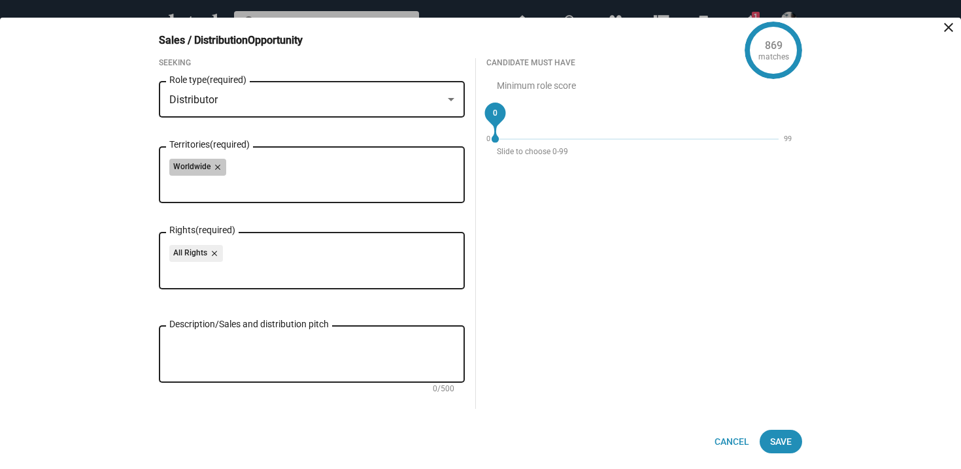
click at [332, 171] on div "Worldwide close" at bounding box center [311, 169] width 285 height 21
click at [292, 178] on div "Worldwide close" at bounding box center [311, 169] width 285 height 21
click at [265, 261] on div "All Rights close" at bounding box center [311, 255] width 285 height 21
click at [252, 175] on div "Worldwide close" at bounding box center [311, 169] width 285 height 21
click at [241, 168] on div "Worldwide close" at bounding box center [311, 169] width 285 height 21
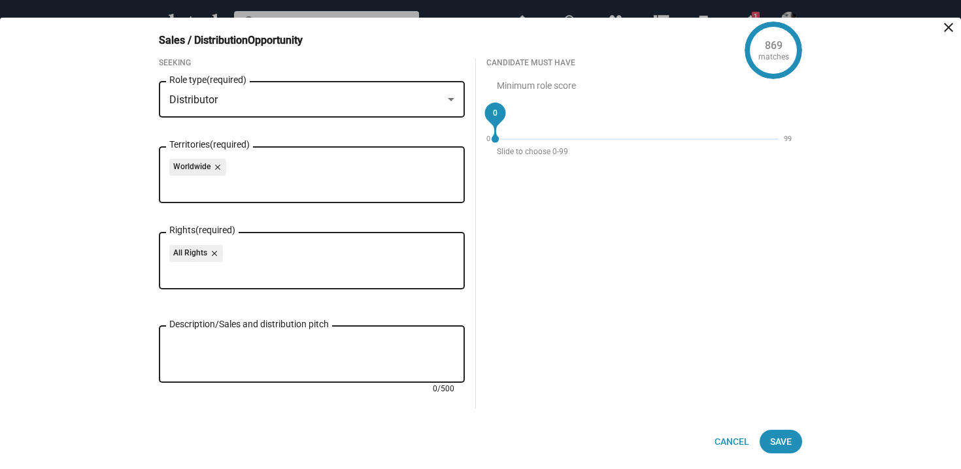
click at [200, 366] on textarea "Description/Sales and distribution pitch" at bounding box center [311, 354] width 285 height 35
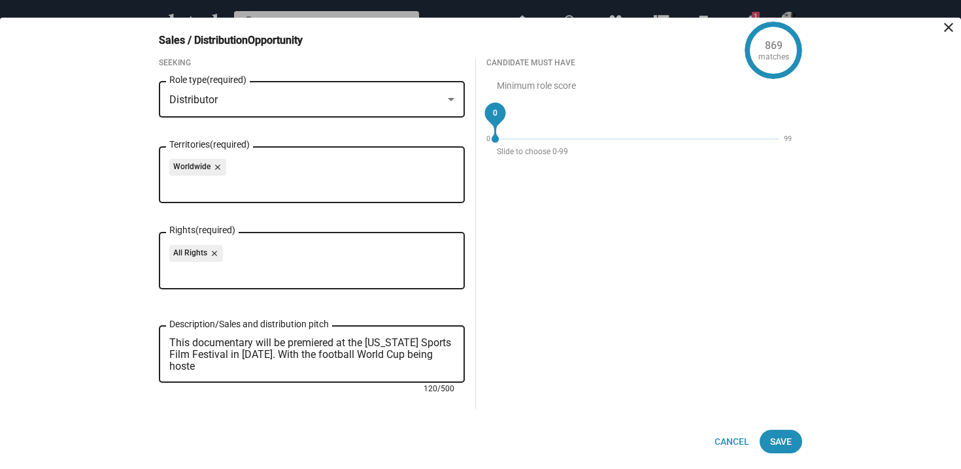
scroll to position [0, 0]
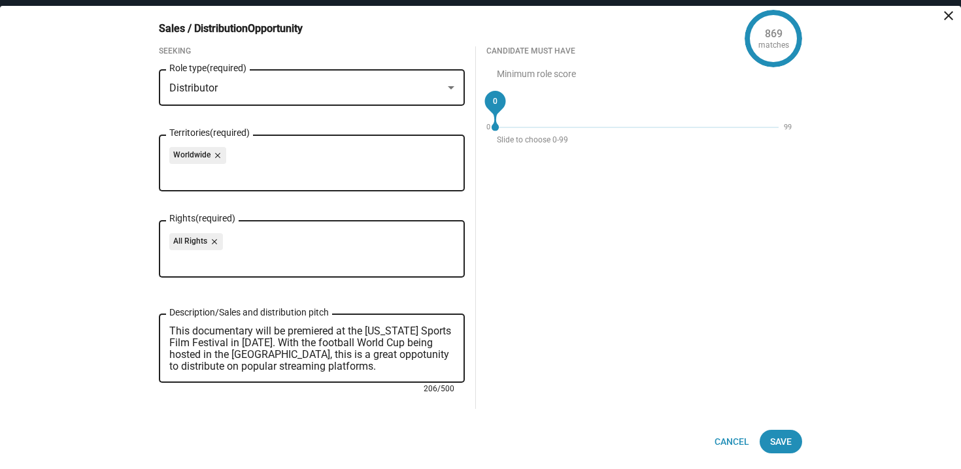
click at [348, 354] on textarea "This documentary will be premiered at the [US_STATE] Sports Film Festival in [D…" at bounding box center [311, 349] width 285 height 47
click at [403, 326] on textarea "This documentary will be premiered at the [US_STATE] Sports Film Festival in [D…" at bounding box center [311, 349] width 285 height 47
click at [382, 329] on textarea "This documentary will be premiered at the [US_STATE] Sports Film Festival in [D…" at bounding box center [311, 349] width 285 height 47
click at [397, 333] on textarea "This documentary will be premiered at the [US_STATE] Sports Film Festival in [D…" at bounding box center [311, 349] width 285 height 47
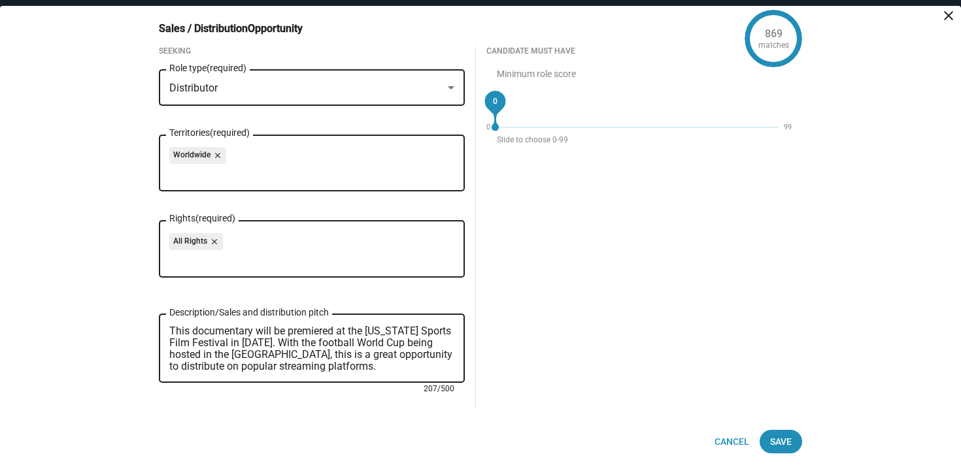
click at [382, 370] on textarea "This documentary will be premiered at the [US_STATE] Sports Film Festival in [D…" at bounding box center [311, 349] width 285 height 47
type textarea "This documentary will be premiered at the [US_STATE] Sports Film Festival in [D…"
click at [344, 158] on div "Worldwide close" at bounding box center [311, 157] width 285 height 21
click at [239, 144] on div "Worldwide close Territories (required)" at bounding box center [311, 161] width 285 height 59
click at [239, 156] on div "Worldwide close" at bounding box center [311, 157] width 285 height 21
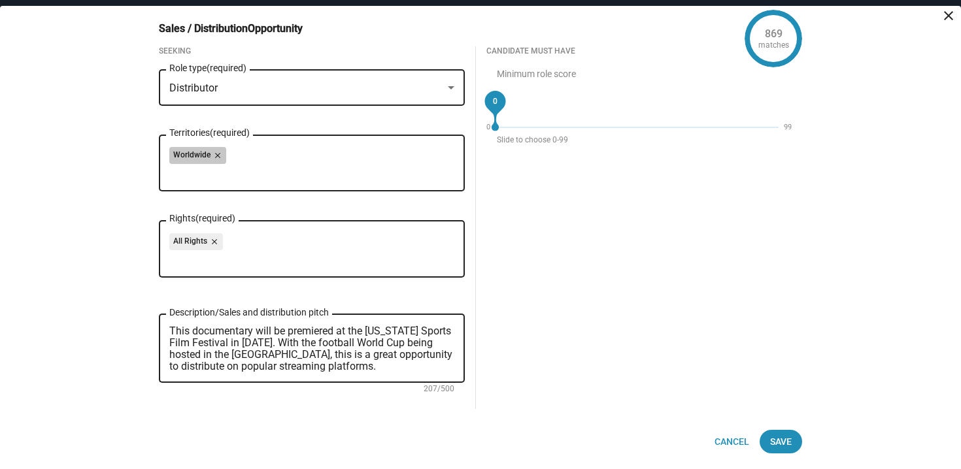
click at [239, 156] on div "Worldwide close" at bounding box center [311, 157] width 285 height 21
click at [239, 168] on input "Territories (required)" at bounding box center [314, 174] width 285 height 12
type input "a"
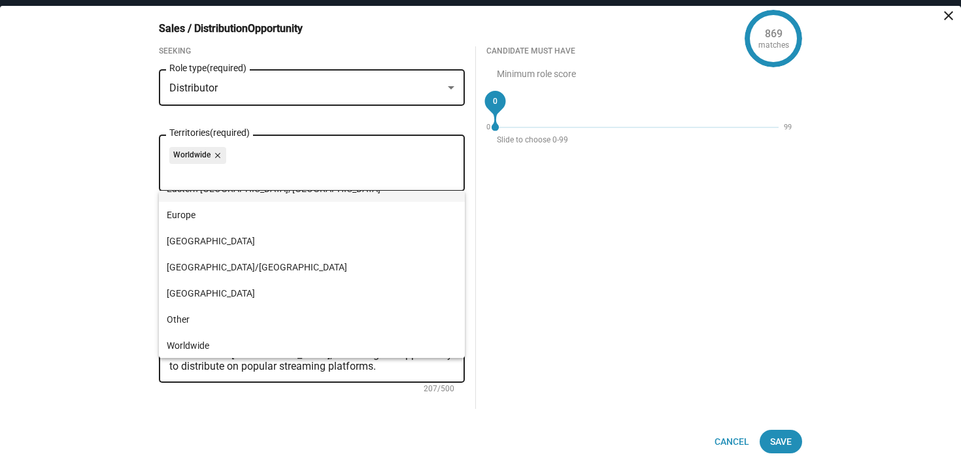
scroll to position [68, 0]
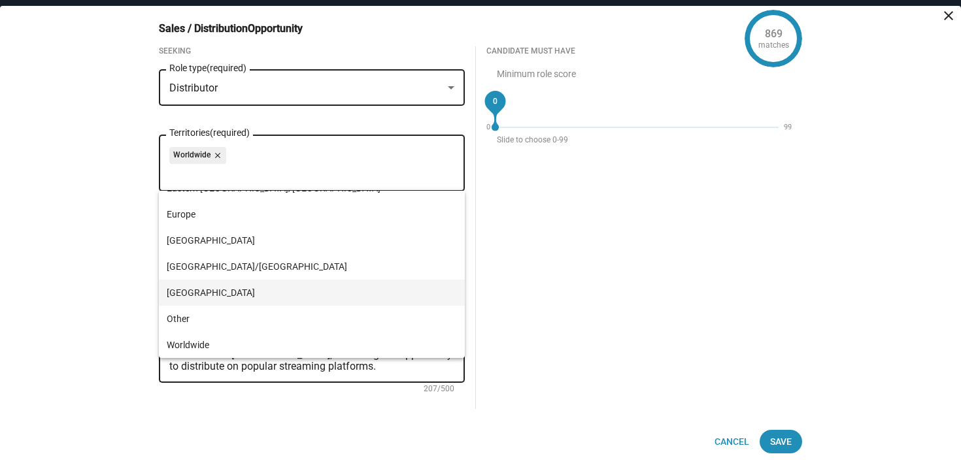
click at [203, 297] on span "[GEOGRAPHIC_DATA]" at bounding box center [312, 293] width 290 height 26
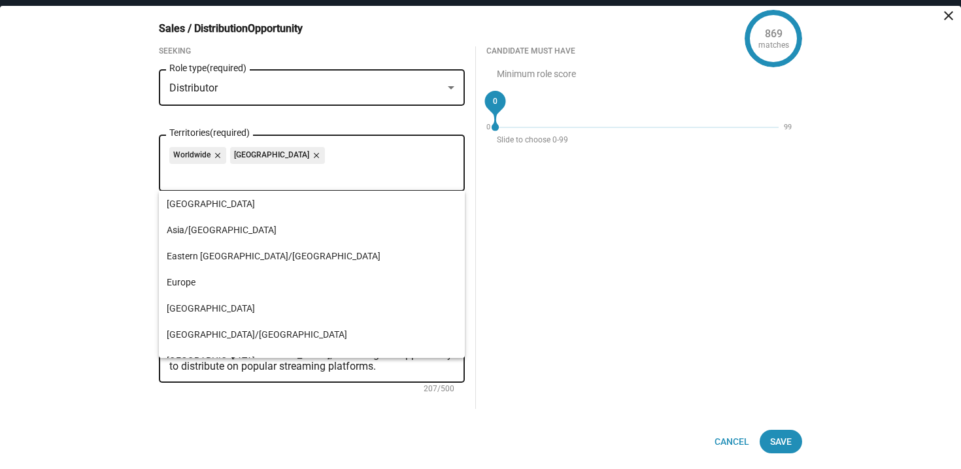
click at [87, 211] on div "869 matches Sales / Distribution Opportunity close Seeking Distributor Role typ…" at bounding box center [480, 237] width 961 height 463
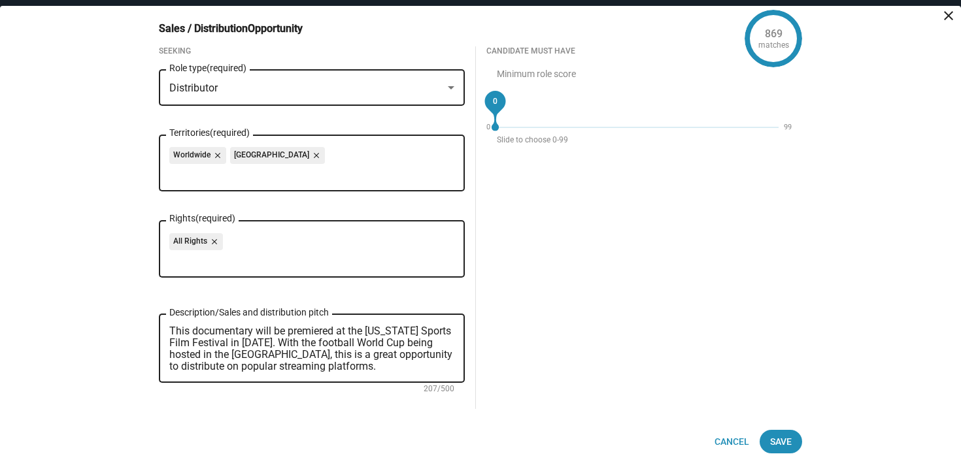
click at [206, 260] on input "Rights (required)" at bounding box center [314, 260] width 285 height 12
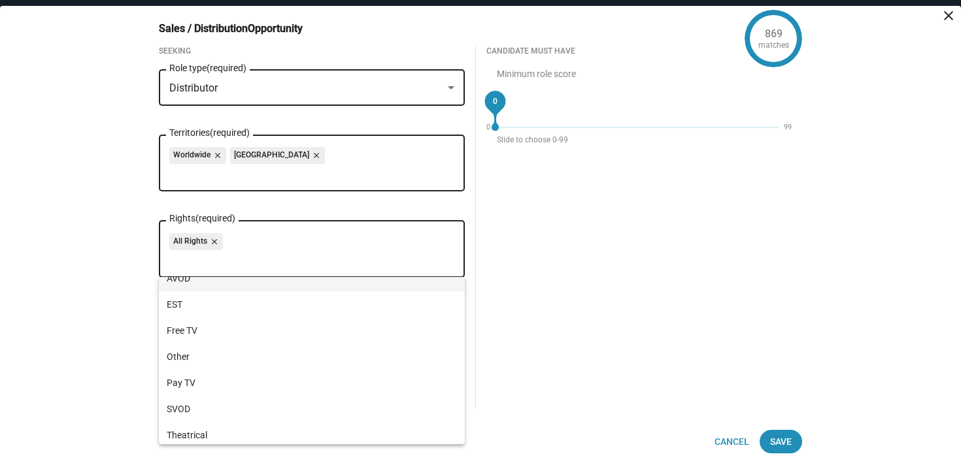
scroll to position [0, 0]
click at [120, 331] on div "869 matches Sales / Distribution Opportunity close Seeking Distributor Role typ…" at bounding box center [480, 237] width 961 height 463
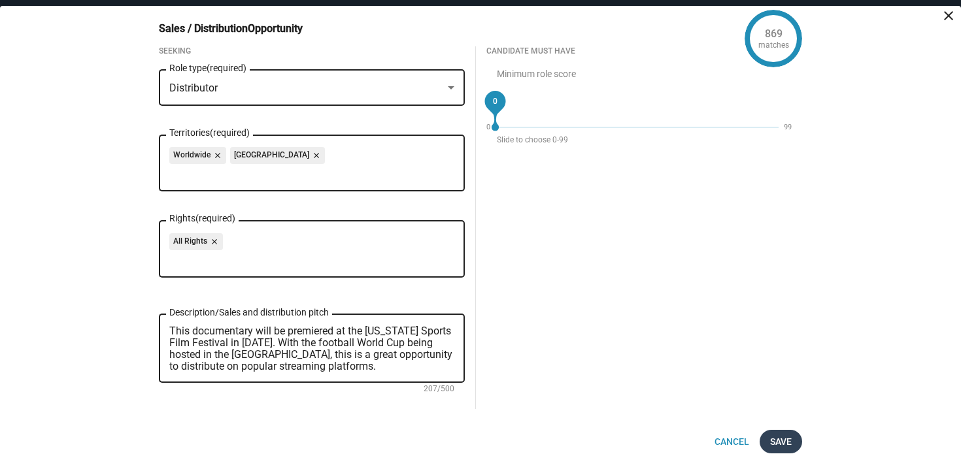
click at [787, 437] on span "Save" at bounding box center [781, 442] width 22 height 24
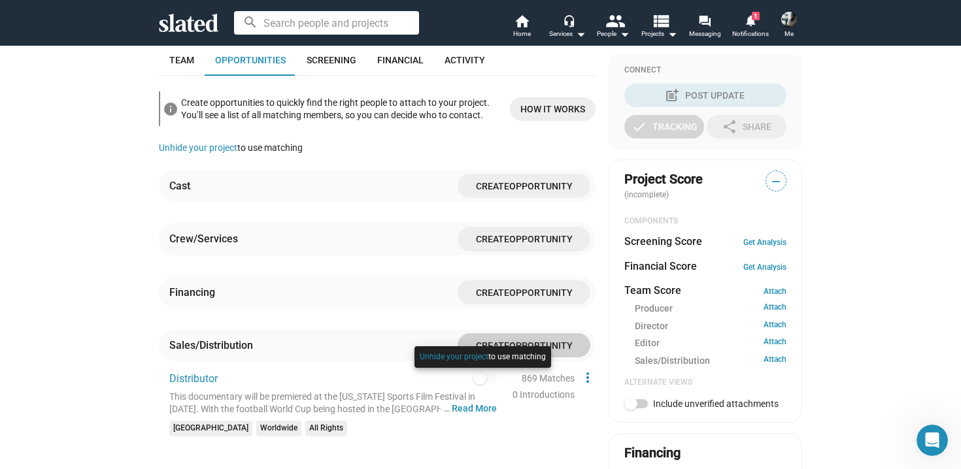
click at [480, 377] on div at bounding box center [482, 370] width 143 height 54
click at [474, 358] on button "Unhide your project" at bounding box center [454, 357] width 69 height 10
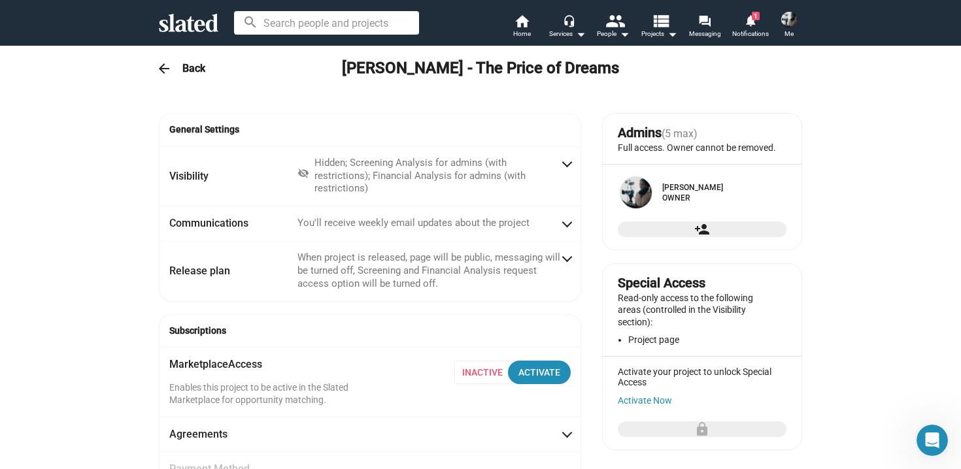
scroll to position [29, 0]
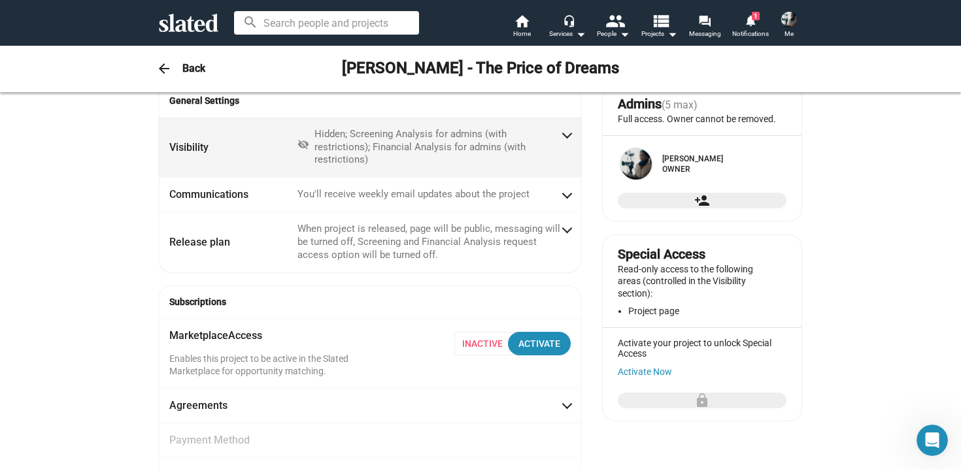
click at [565, 137] on span at bounding box center [567, 133] width 7 height 13
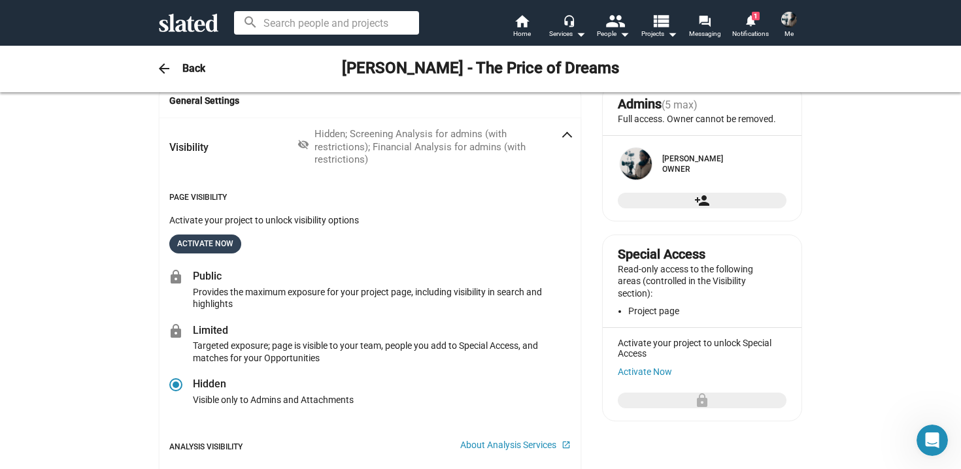
click at [232, 242] on span "Activate Now" at bounding box center [205, 244] width 56 height 14
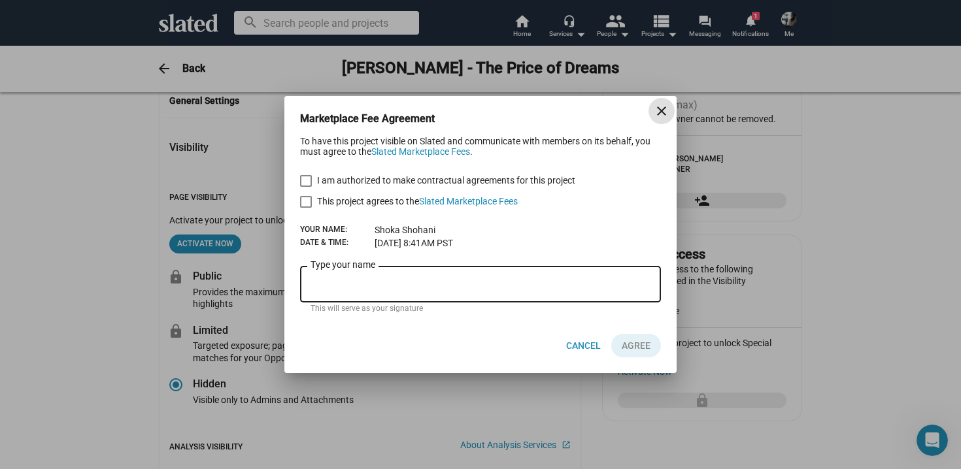
click at [306, 201] on span at bounding box center [306, 202] width 12 height 12
click at [306, 208] on input "This project agrees to the Slated Marketplace Fees" at bounding box center [305, 208] width 1 height 1
checkbox input "true"
click at [306, 189] on div "I am authorized to make contractual agreements for this project This project ag…" at bounding box center [480, 191] width 361 height 37
click at [306, 177] on span at bounding box center [306, 181] width 12 height 12
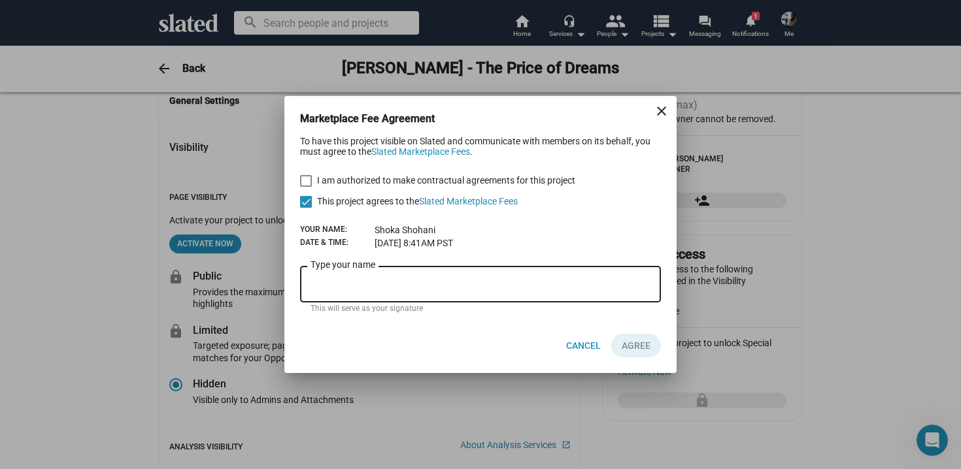
click at [306, 187] on input "I am authorized to make contractual agreements for this project" at bounding box center [305, 187] width 1 height 1
checkbox input "true"
click at [354, 296] on div "Type your name" at bounding box center [481, 283] width 340 height 39
type input "[PERSON_NAME]"
click at [639, 349] on span "AGREE" at bounding box center [636, 346] width 29 height 24
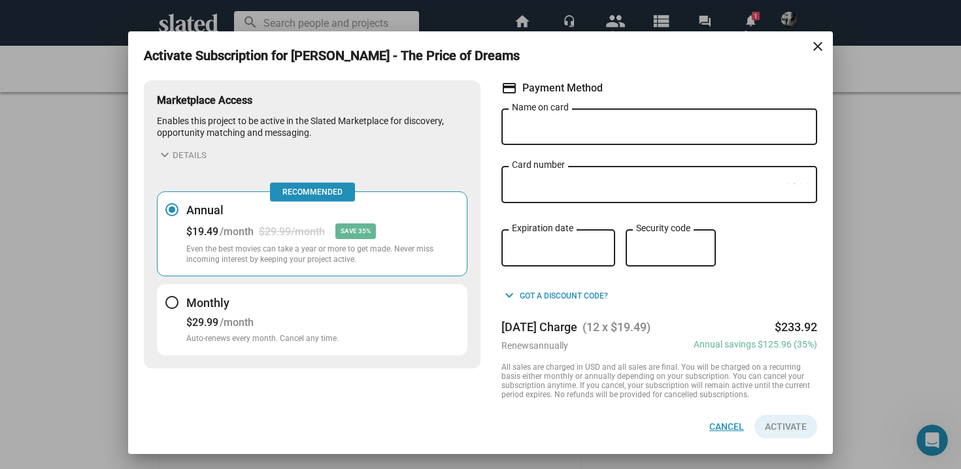
click at [715, 433] on span "Cancel" at bounding box center [726, 427] width 35 height 24
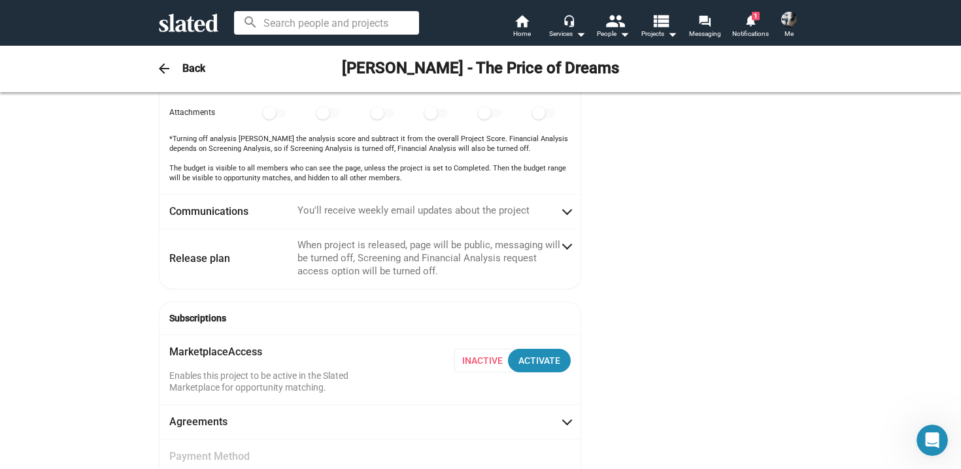
scroll to position [593, 0]
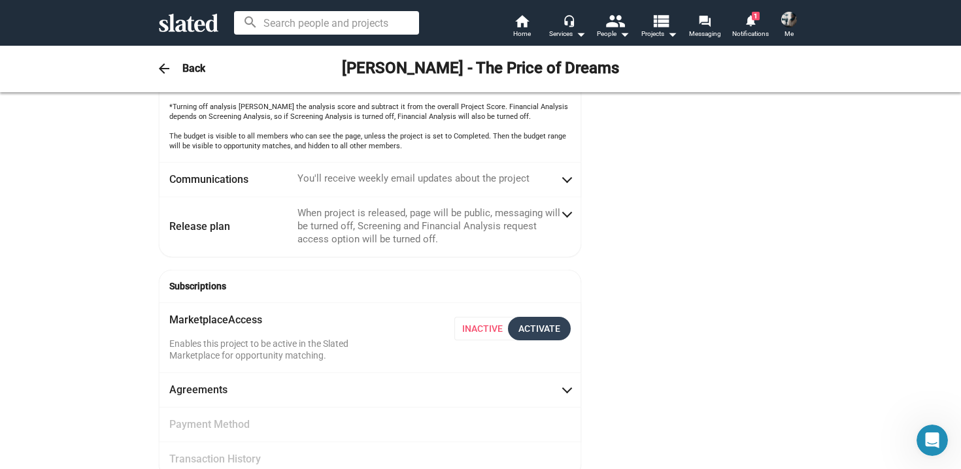
click at [546, 336] on div "Activate" at bounding box center [539, 329] width 42 height 24
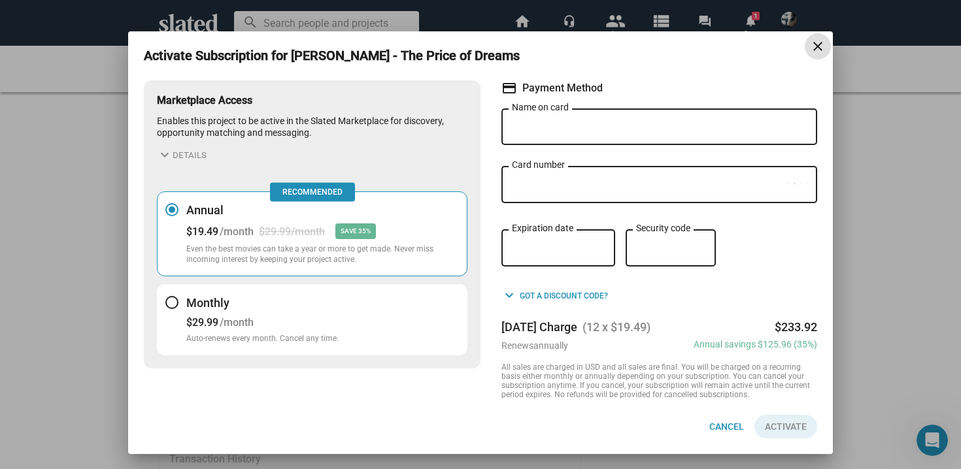
click at [849, 335] on div "Activate Subscription for [PERSON_NAME] - The Price of Dreams close Marketplace…" at bounding box center [480, 234] width 961 height 469
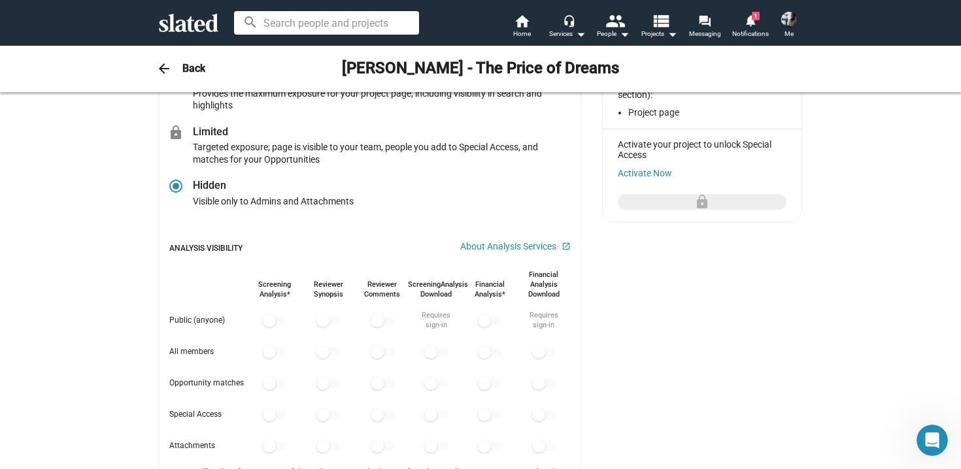
scroll to position [0, 0]
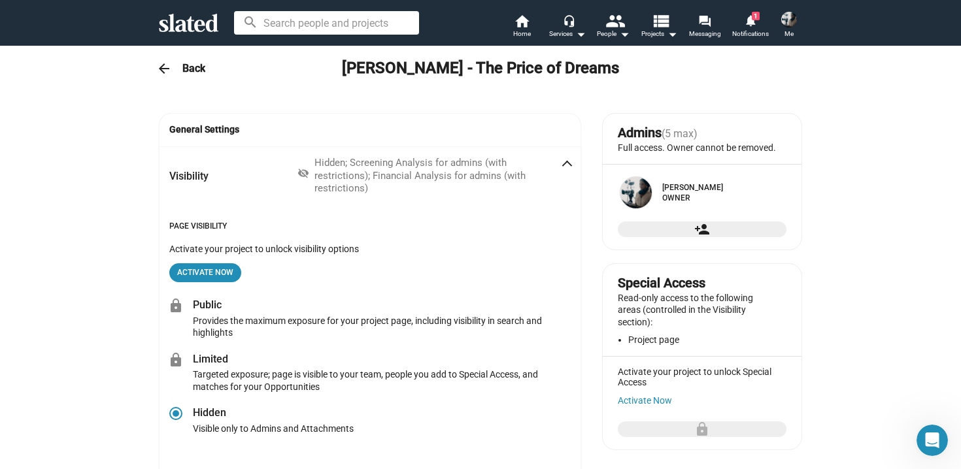
click at [185, 68] on h3 "Back" at bounding box center [193, 68] width 23 height 14
